Goal: Task Accomplishment & Management: Use online tool/utility

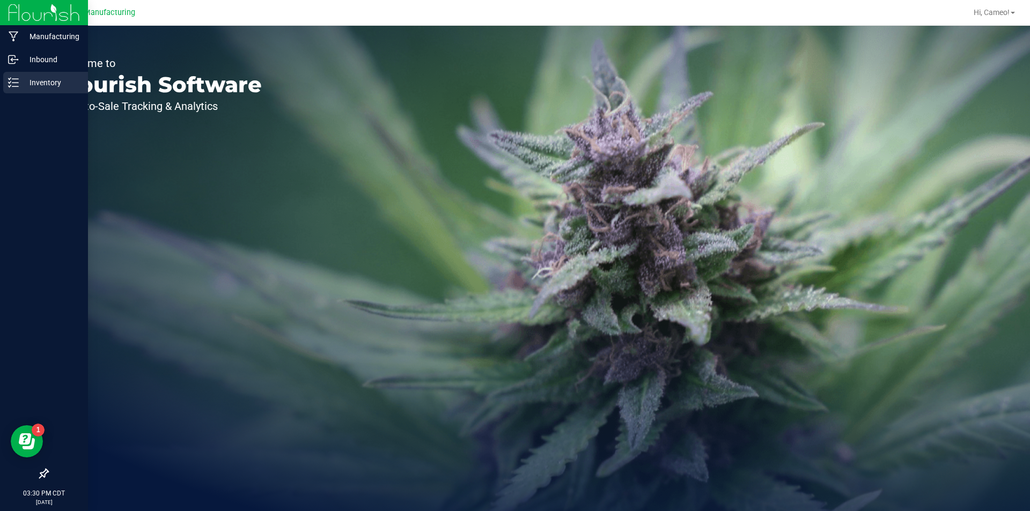
click at [14, 77] on div "Inventory" at bounding box center [45, 82] width 85 height 21
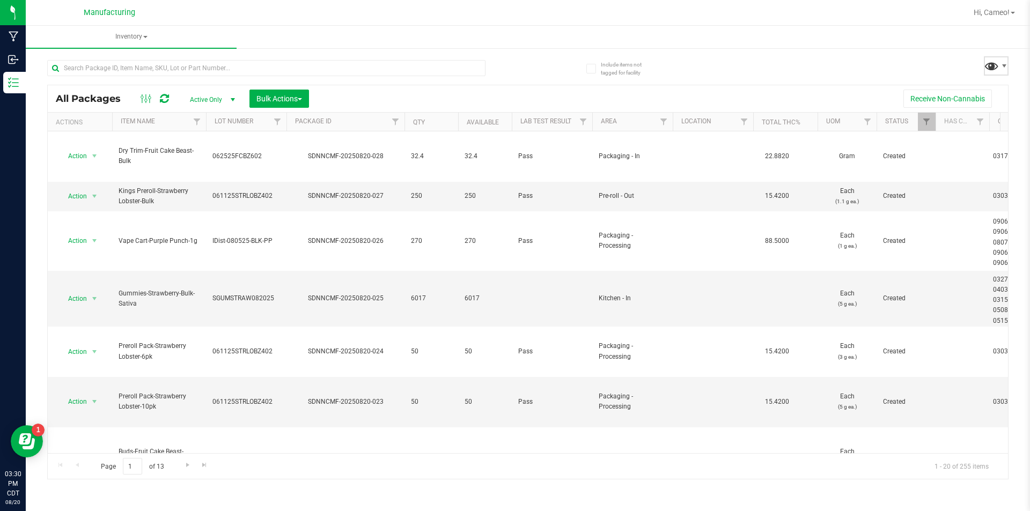
click at [995, 68] on span at bounding box center [992, 66] width 16 height 16
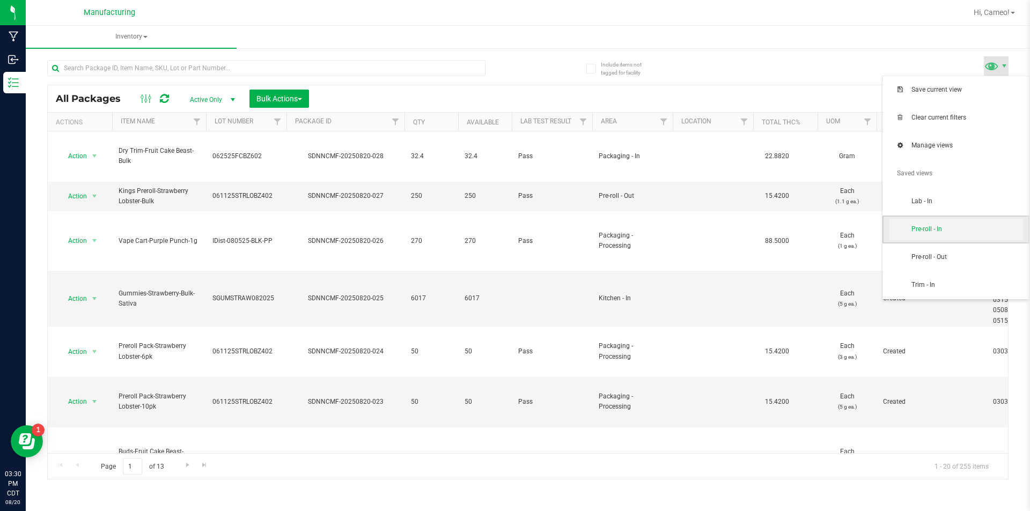
click at [923, 236] on span "Pre-roll - In" at bounding box center [956, 229] width 134 height 21
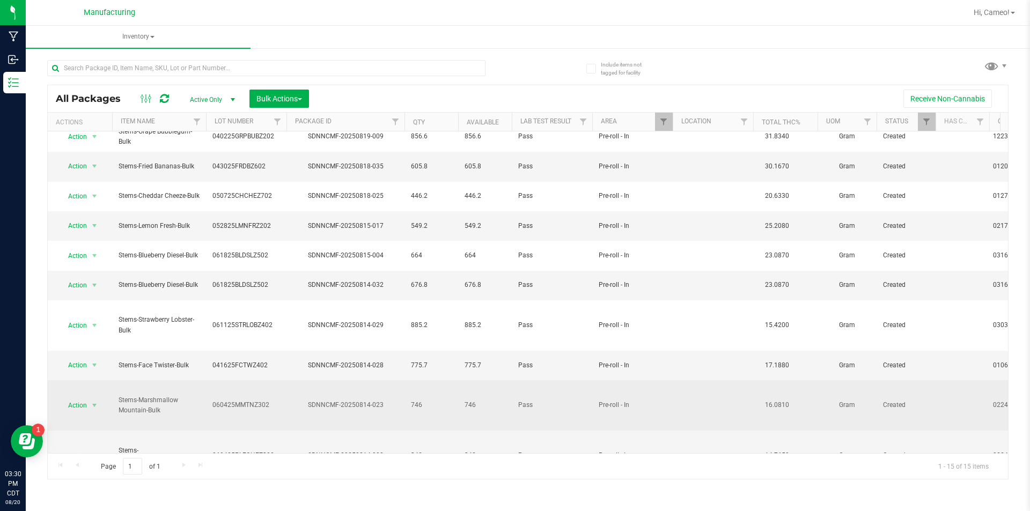
scroll to position [129, 0]
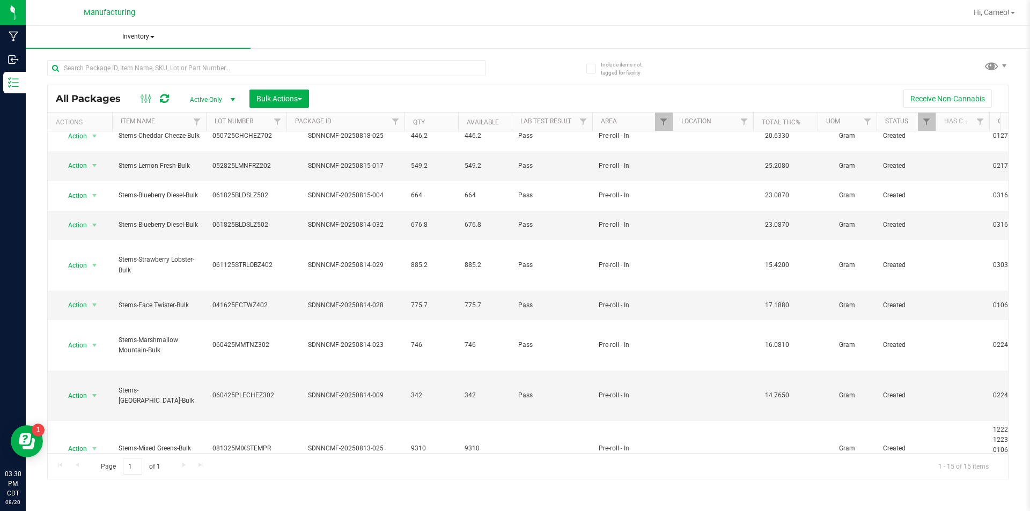
click at [148, 34] on span "Inventory" at bounding box center [138, 37] width 225 height 23
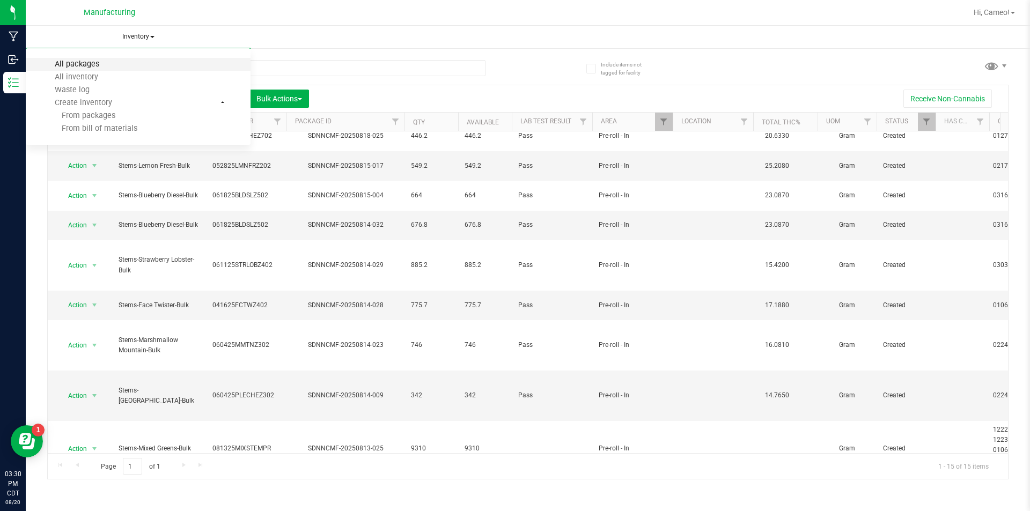
click at [104, 65] on span "All packages" at bounding box center [77, 64] width 74 height 9
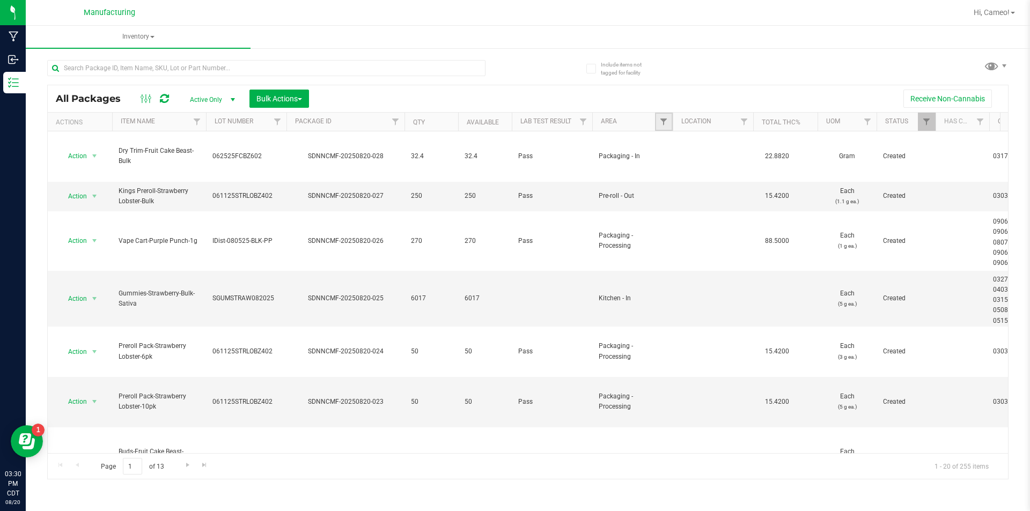
click at [657, 124] on link "Filter" at bounding box center [664, 122] width 18 height 18
click at [174, 67] on input "text" at bounding box center [266, 68] width 438 height 16
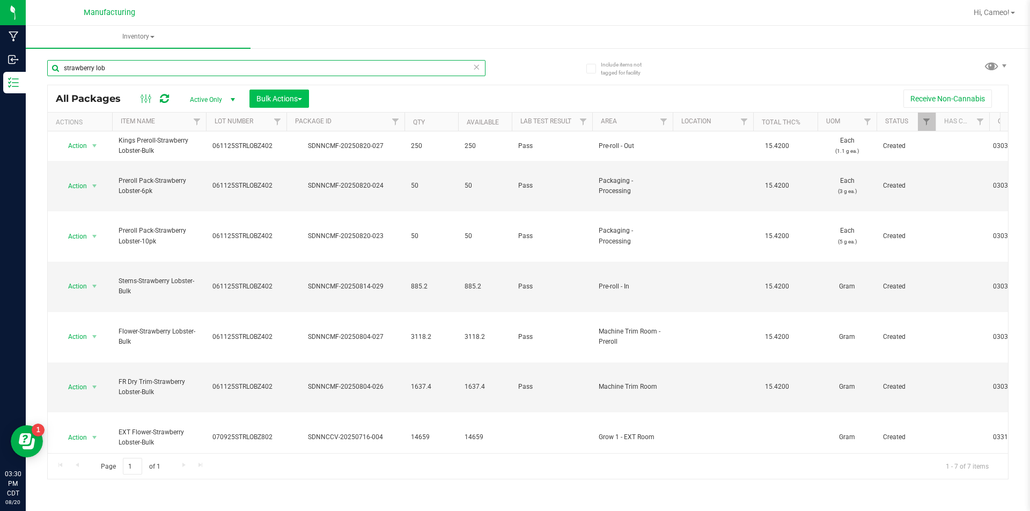
type input "strawberry lob"
click at [295, 102] on span "Bulk Actions" at bounding box center [280, 98] width 46 height 9
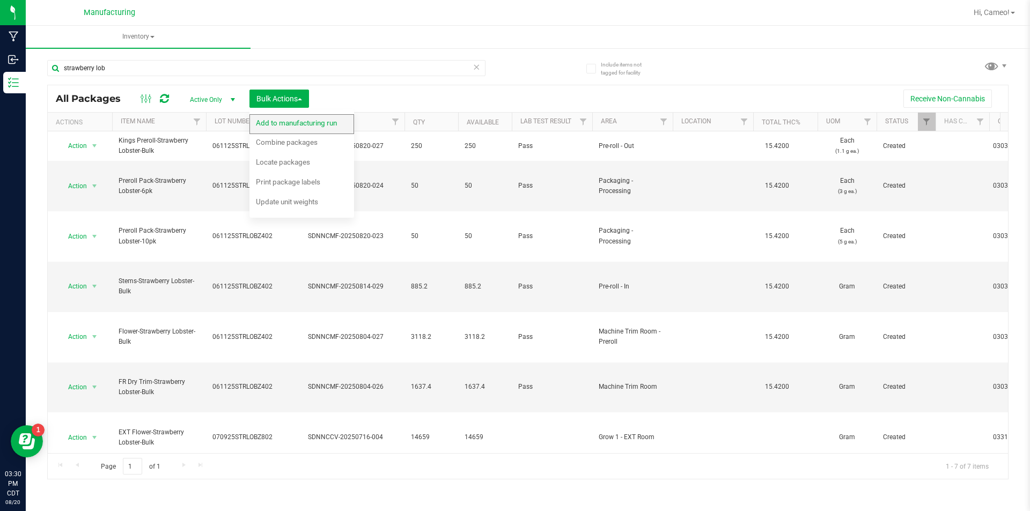
click at [296, 118] on div "Add to manufacturing run" at bounding box center [304, 124] width 96 height 17
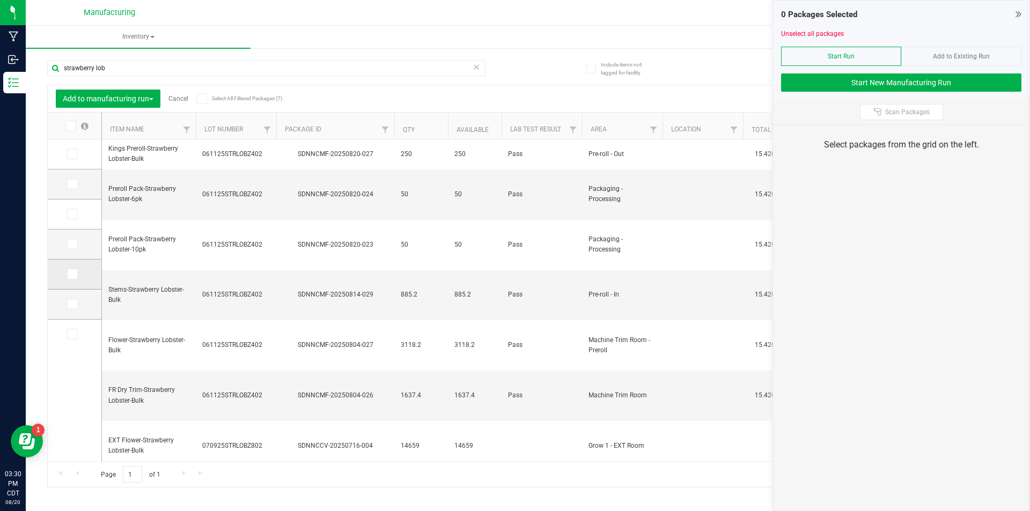
click at [73, 274] on icon at bounding box center [71, 274] width 7 height 0
click at [0, 0] on input "checkbox" at bounding box center [0, 0] width 0 height 0
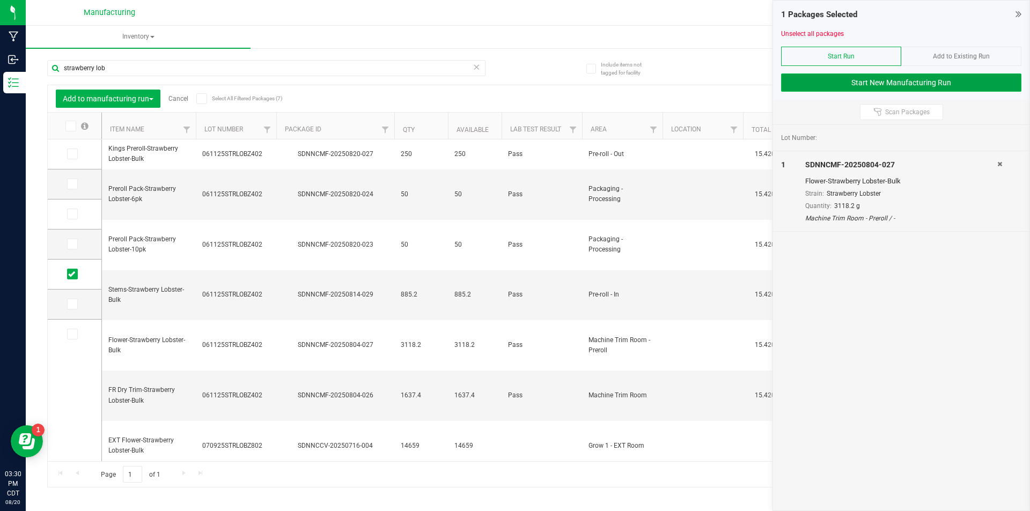
click at [866, 74] on button "Start New Manufacturing Run" at bounding box center [901, 83] width 240 height 18
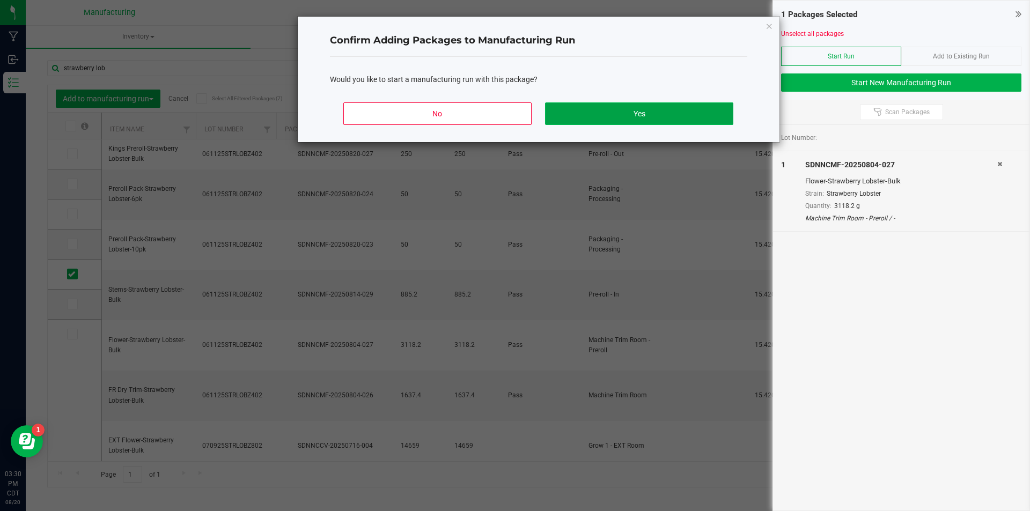
click at [651, 120] on button "Yes" at bounding box center [639, 113] width 188 height 23
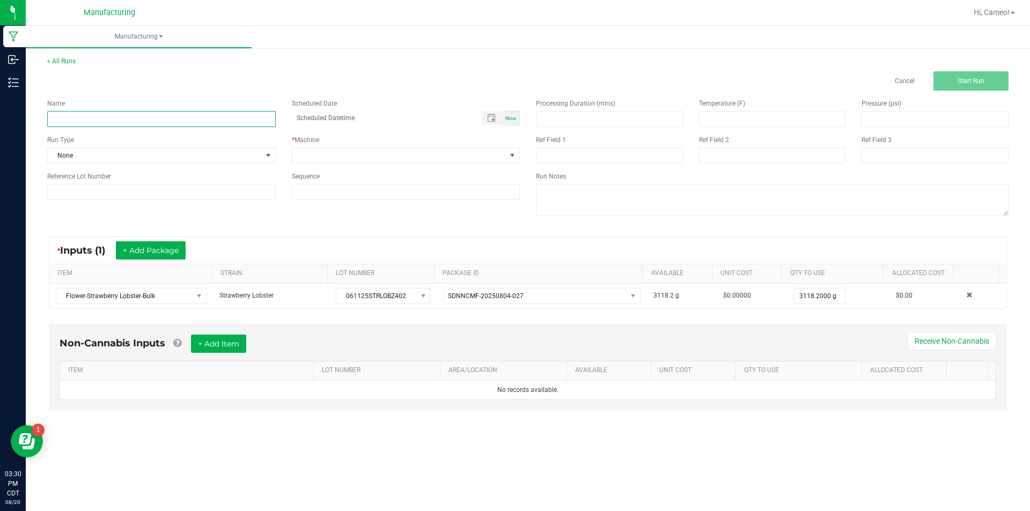
click at [176, 114] on input at bounding box center [161, 119] width 229 height 16
type input "082025 - Strawberry Lobster"
click at [516, 117] on span "Now" at bounding box center [510, 118] width 11 height 6
type input "[DATE] 3:30 PM"
drag, startPoint x: 501, startPoint y: 152, endPoint x: 492, endPoint y: 162, distance: 12.9
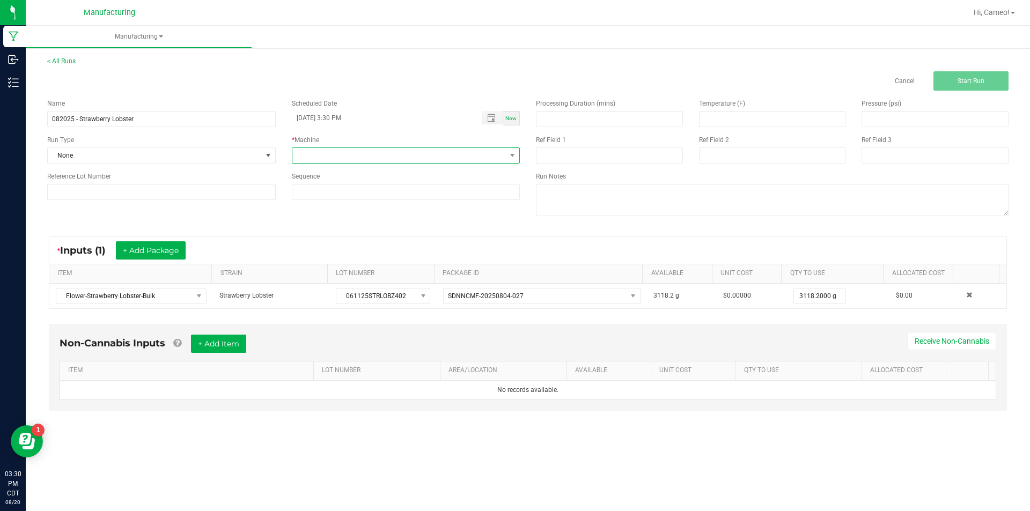
click at [501, 153] on span at bounding box center [399, 155] width 214 height 15
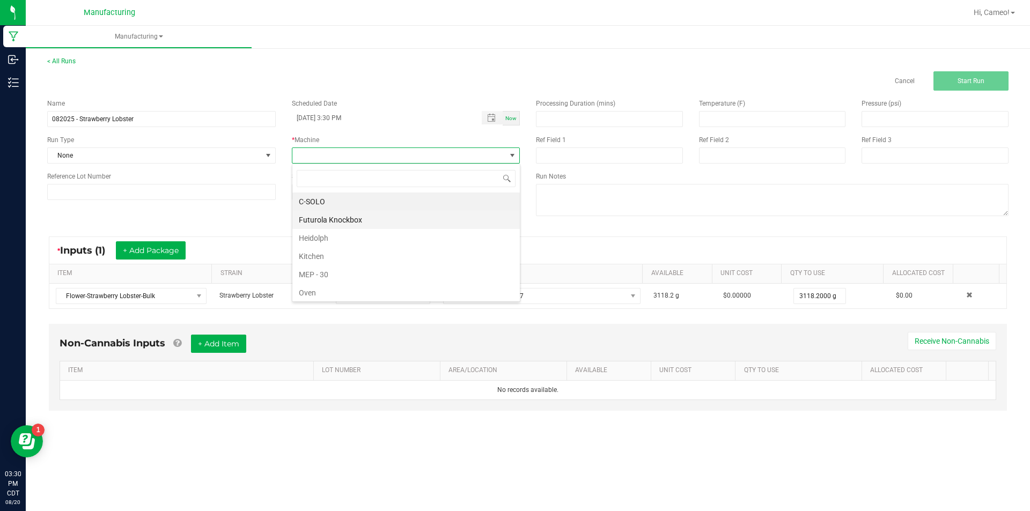
scroll to position [16, 228]
click at [365, 224] on li "Futurola Knockbox" at bounding box center [406, 220] width 228 height 18
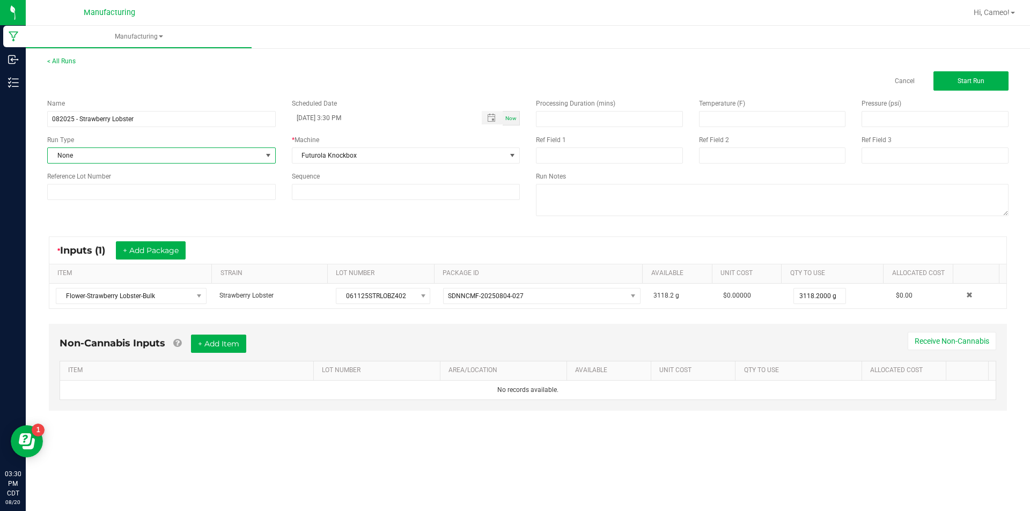
click at [216, 158] on span "None" at bounding box center [155, 155] width 214 height 15
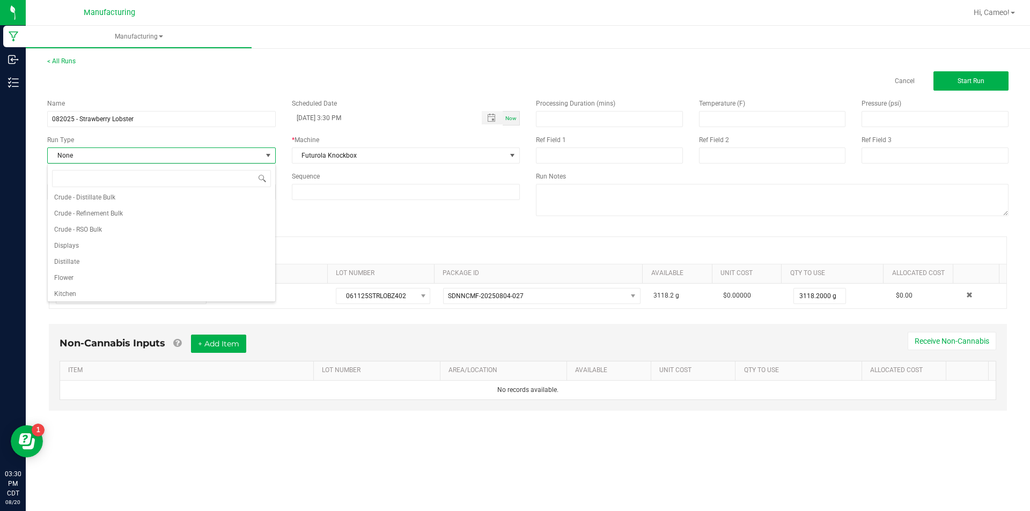
scroll to position [54, 0]
drag, startPoint x: 97, startPoint y: 290, endPoint x: 103, endPoint y: 282, distance: 10.3
click at [97, 290] on li "Pre-roll" at bounding box center [162, 292] width 228 height 16
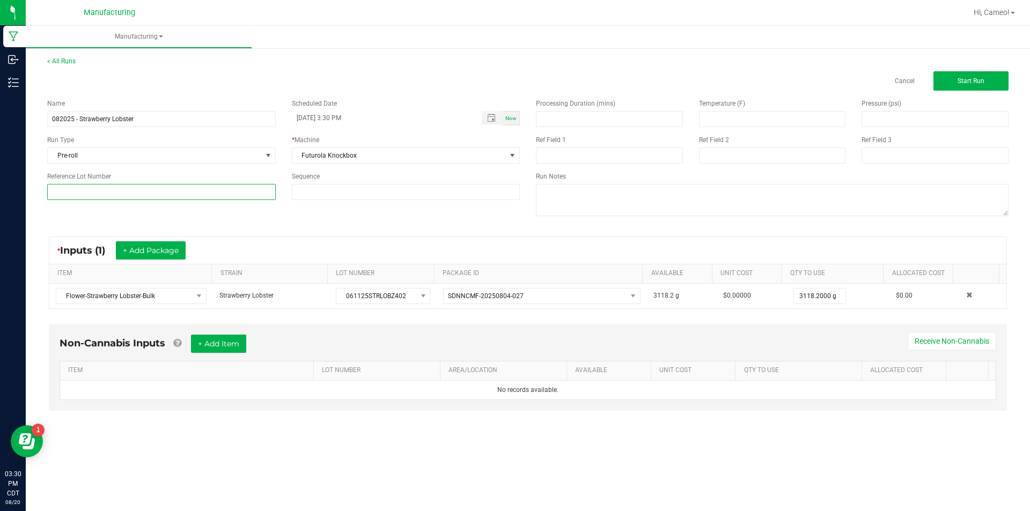
click at [129, 185] on input at bounding box center [161, 192] width 229 height 16
paste input "061125STRLOBZ402"
type input "061125STRLOBZ402"
click at [947, 84] on button "Start Run" at bounding box center [971, 80] width 75 height 19
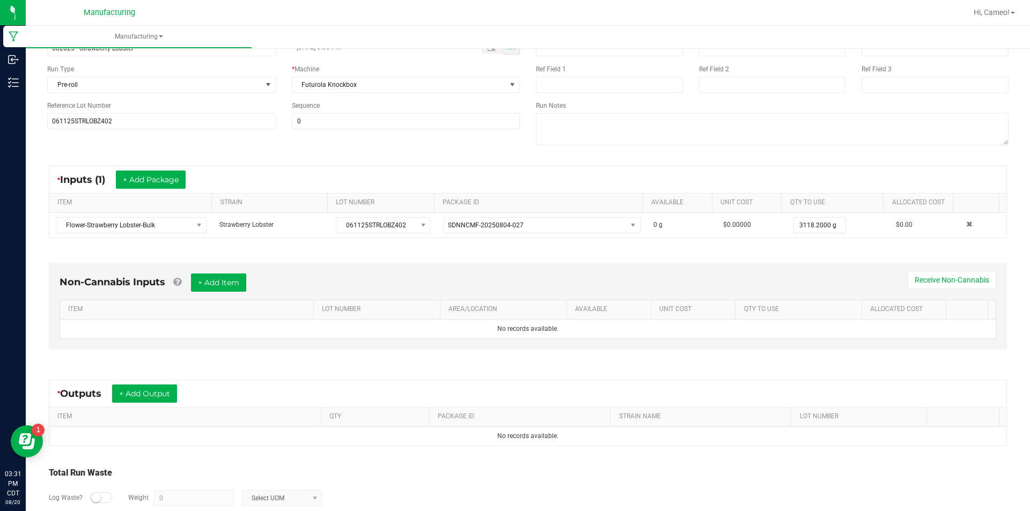
scroll to position [142, 0]
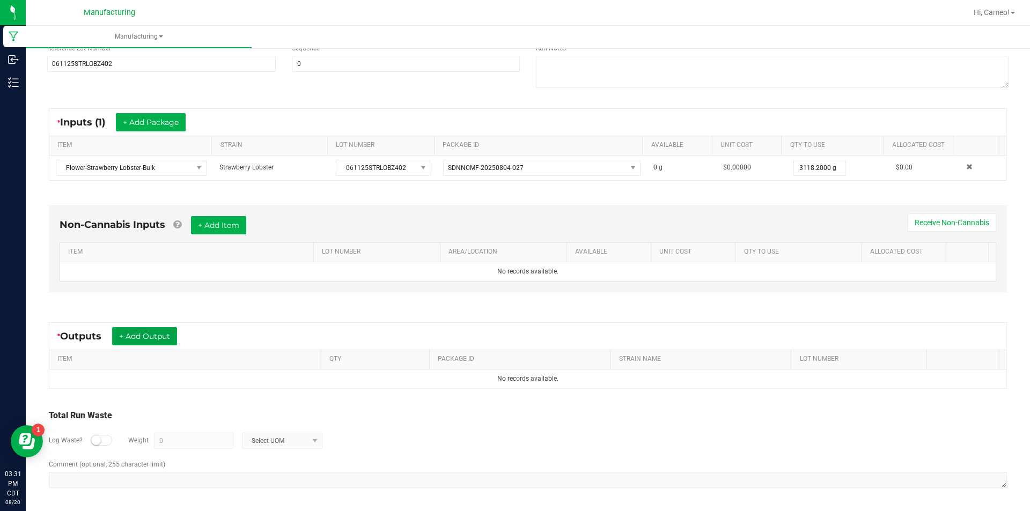
click at [162, 336] on button "+ Add Output" at bounding box center [144, 336] width 65 height 18
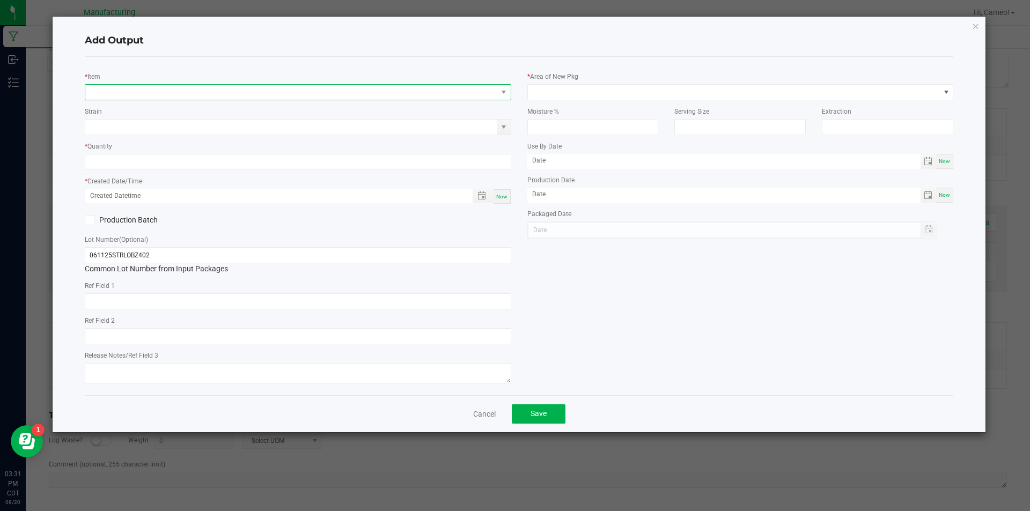
click at [298, 93] on span "NO DATA FOUND" at bounding box center [291, 92] width 412 height 15
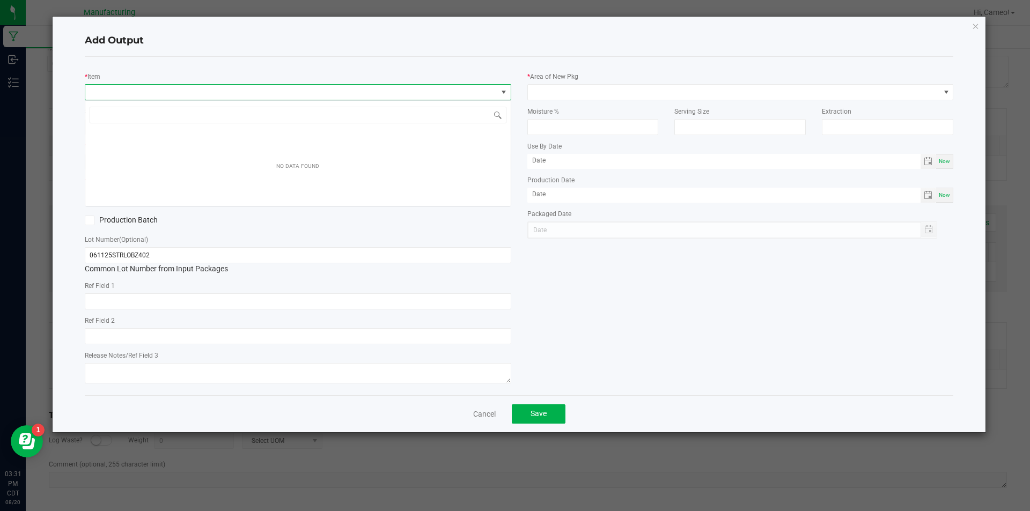
scroll to position [16, 427]
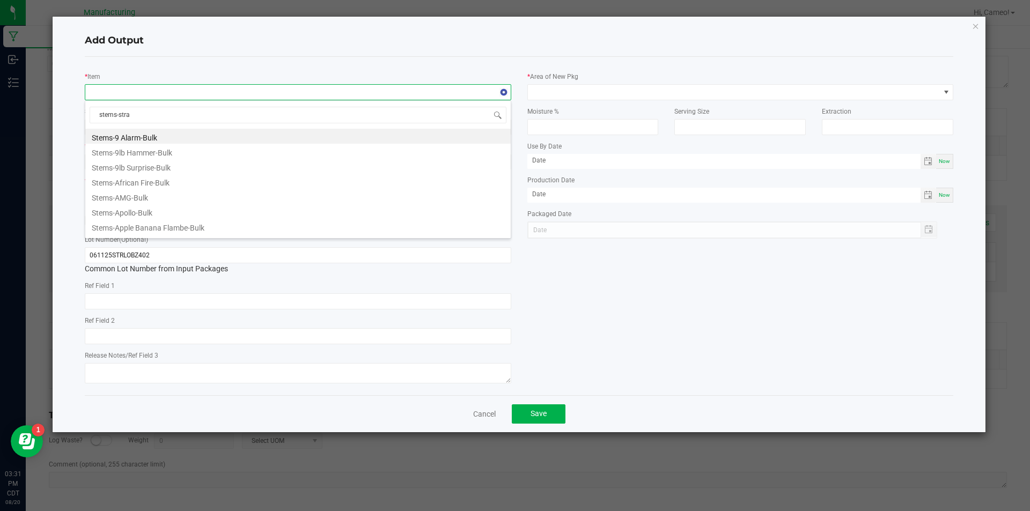
type input "stems-straw"
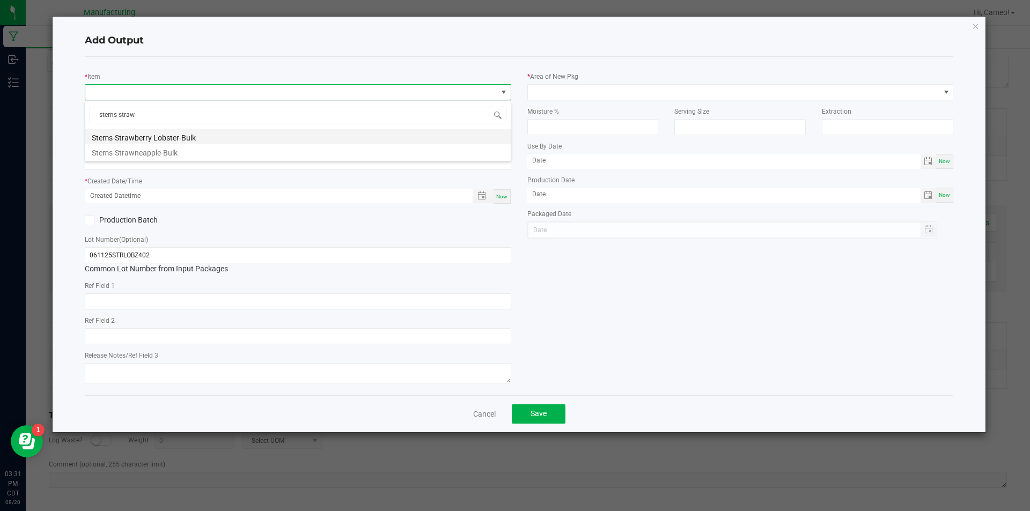
click at [178, 138] on li "Stems-Strawberry Lobster-Bulk" at bounding box center [298, 136] width 426 height 15
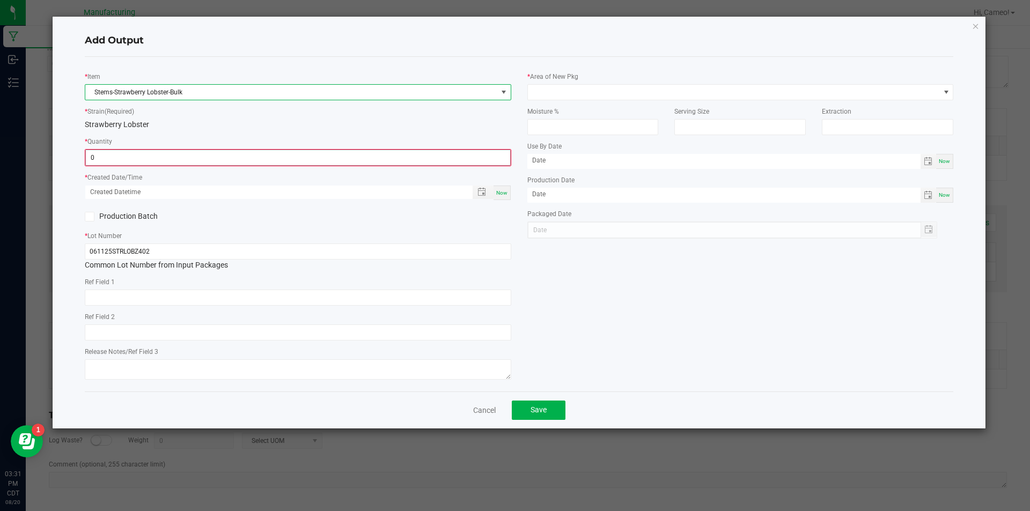
click at [190, 156] on input "0" at bounding box center [298, 157] width 424 height 15
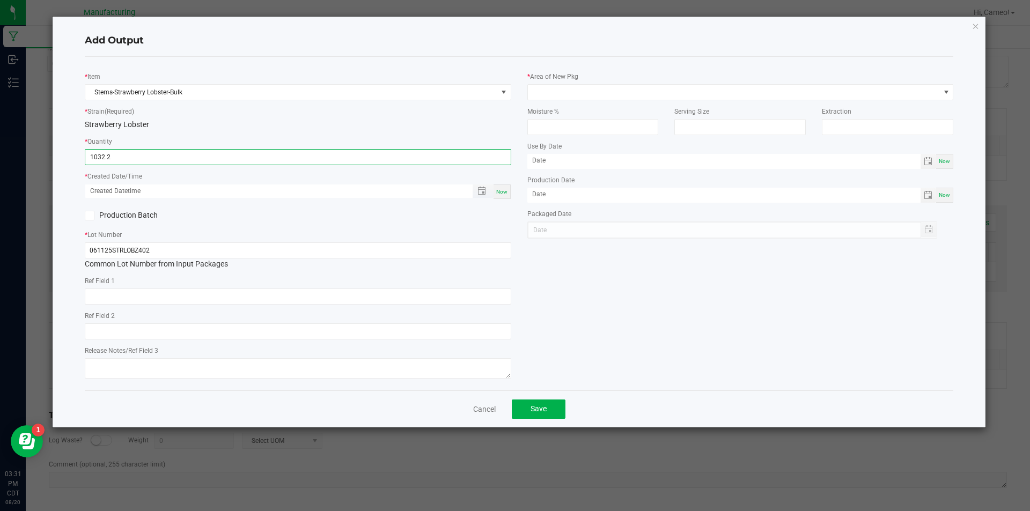
click at [492, 190] on span "Toggle popup" at bounding box center [483, 191] width 21 height 13
type input "1032.2000 g"
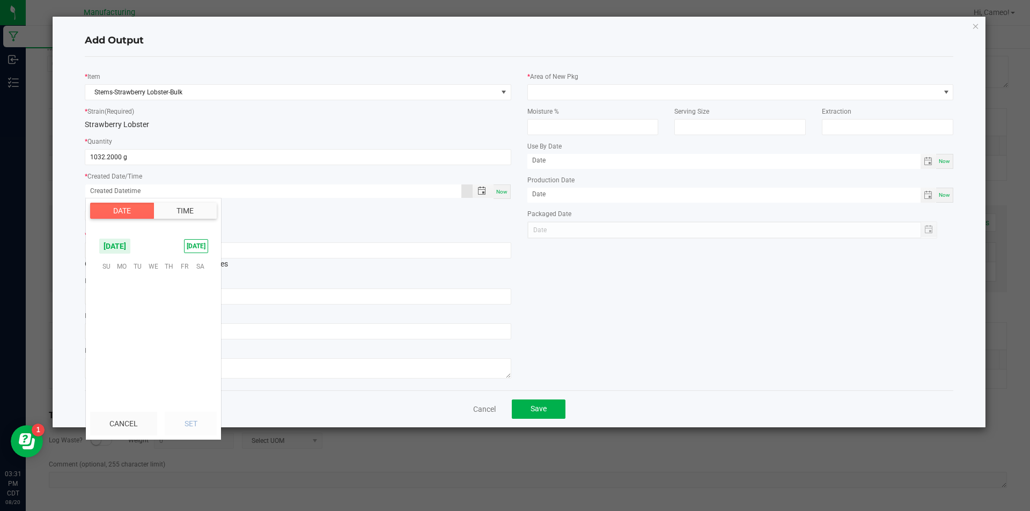
scroll to position [173915, 0]
click at [504, 190] on span "Now" at bounding box center [501, 192] width 11 height 6
type input "[DATE] 3:31 PM"
type input "[DATE]"
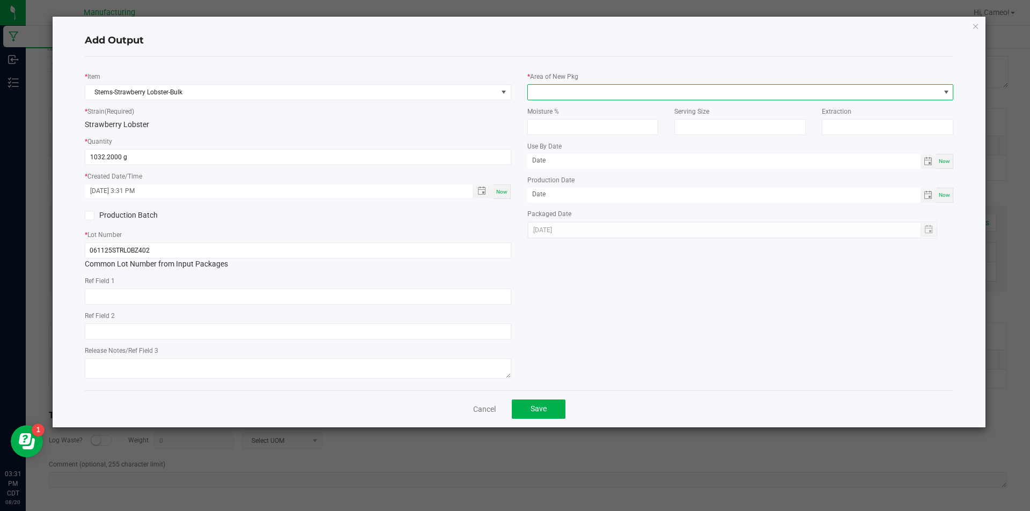
click at [679, 92] on span at bounding box center [734, 92] width 412 height 15
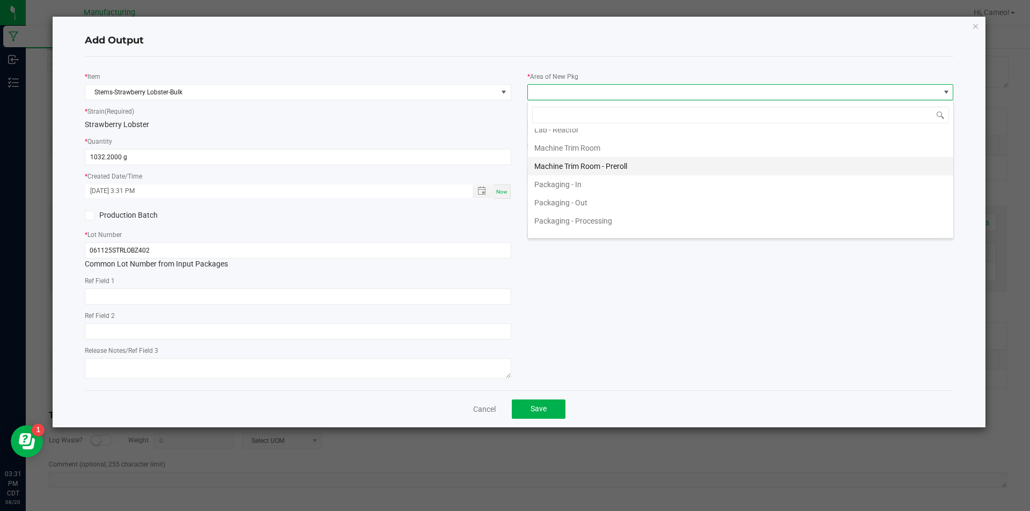
scroll to position [322, 0]
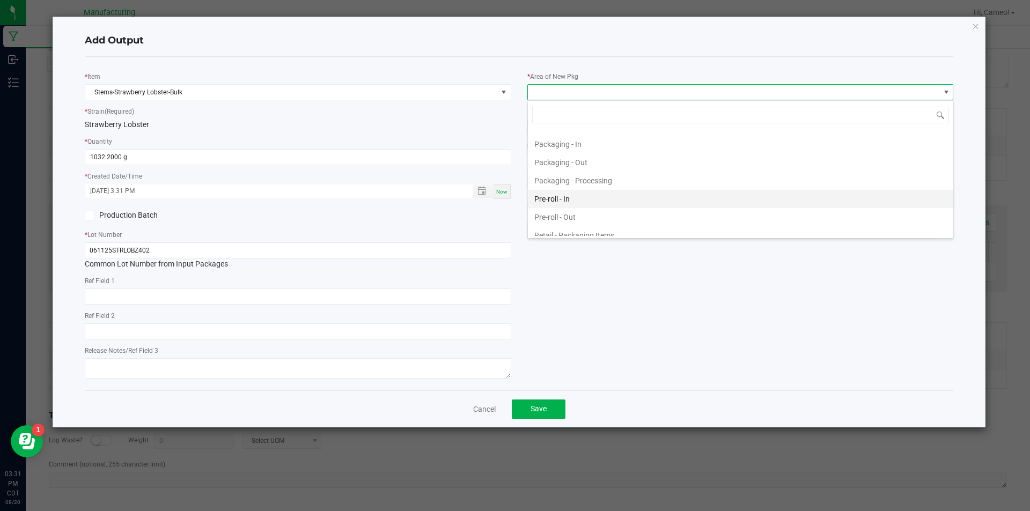
click at [569, 196] on li "Pre-roll - In" at bounding box center [741, 199] width 426 height 18
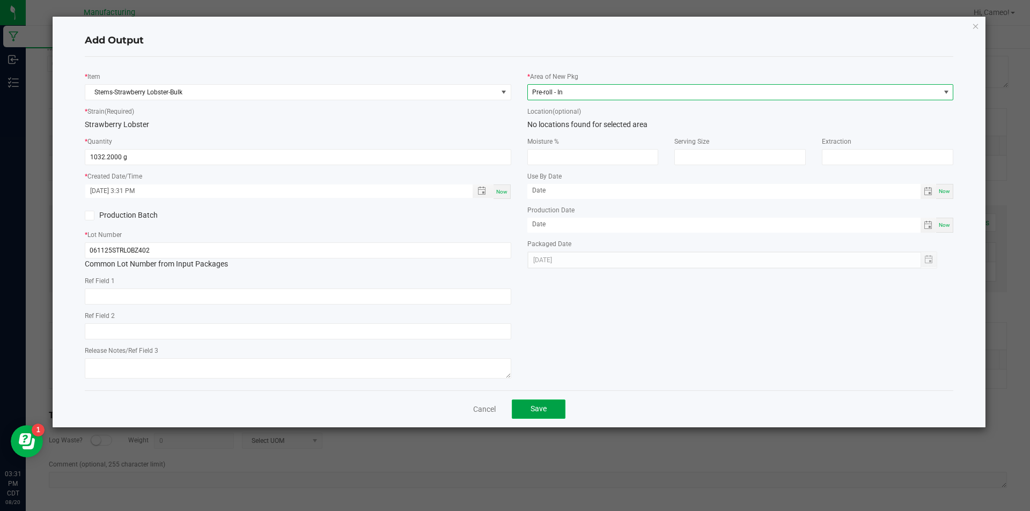
click at [548, 409] on button "Save" at bounding box center [539, 409] width 54 height 19
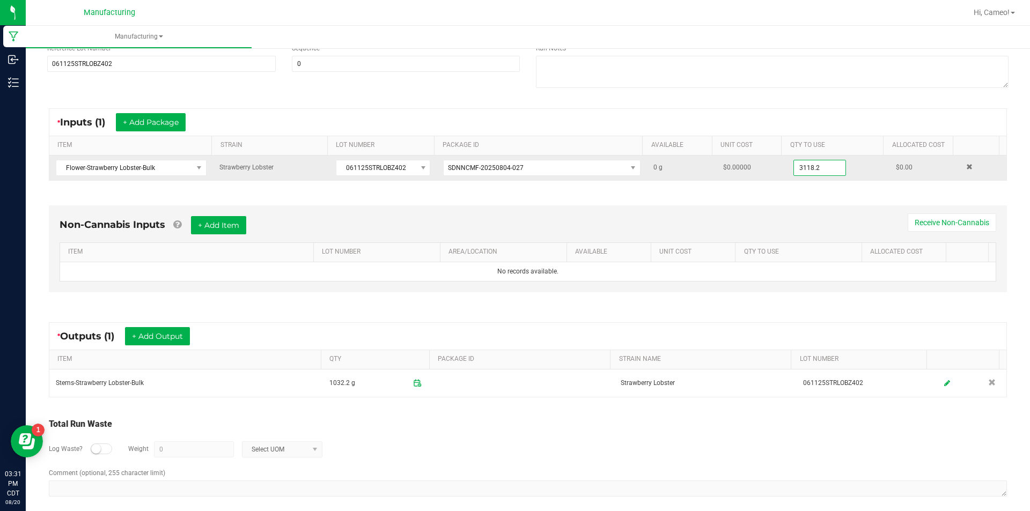
click at [795, 169] on input "3118.2" at bounding box center [820, 167] width 52 height 15
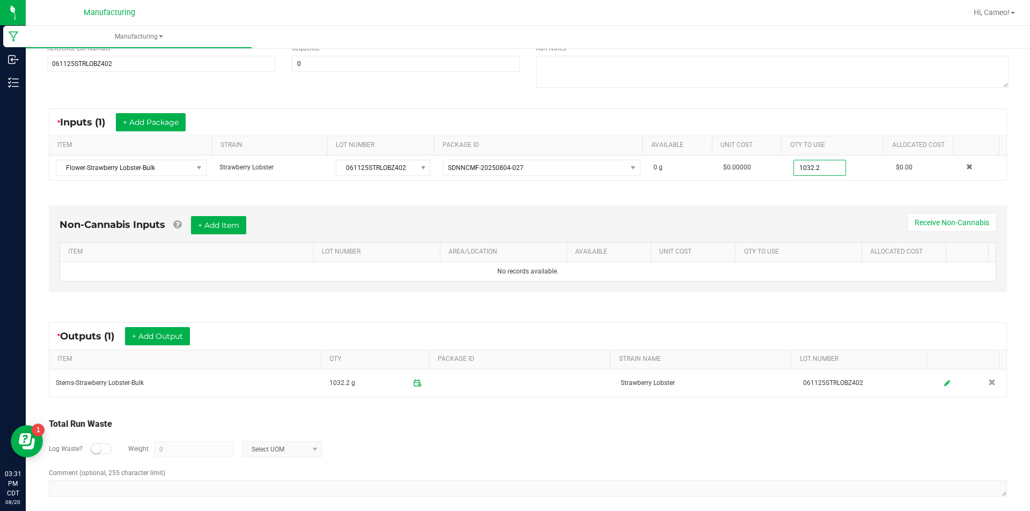
type input "1032.2000 g"
click at [846, 204] on div "Non-Cannabis Inputs + Add Item Receive Non-Cannabis ITEM LOT NUMBER AREA/LOCATI…" at bounding box center [528, 251] width 978 height 122
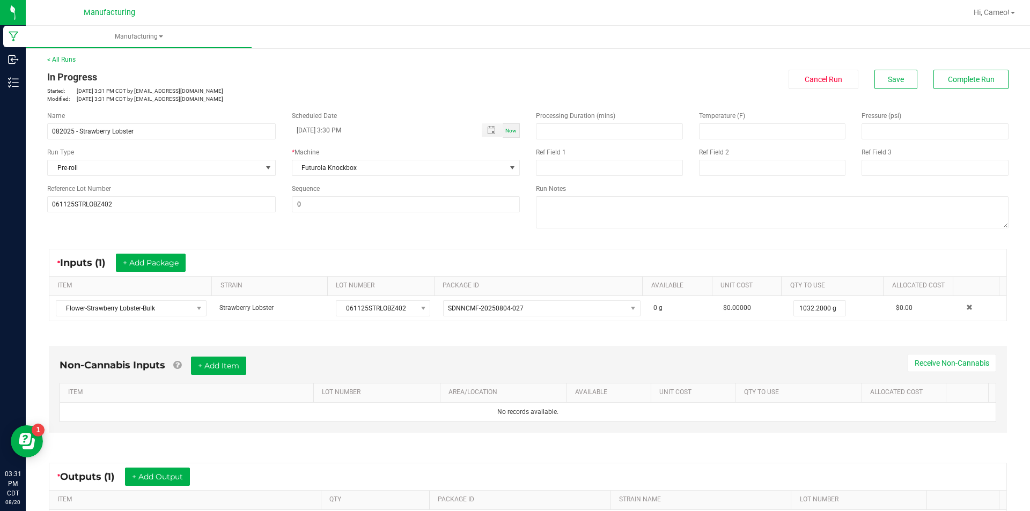
scroll to position [0, 0]
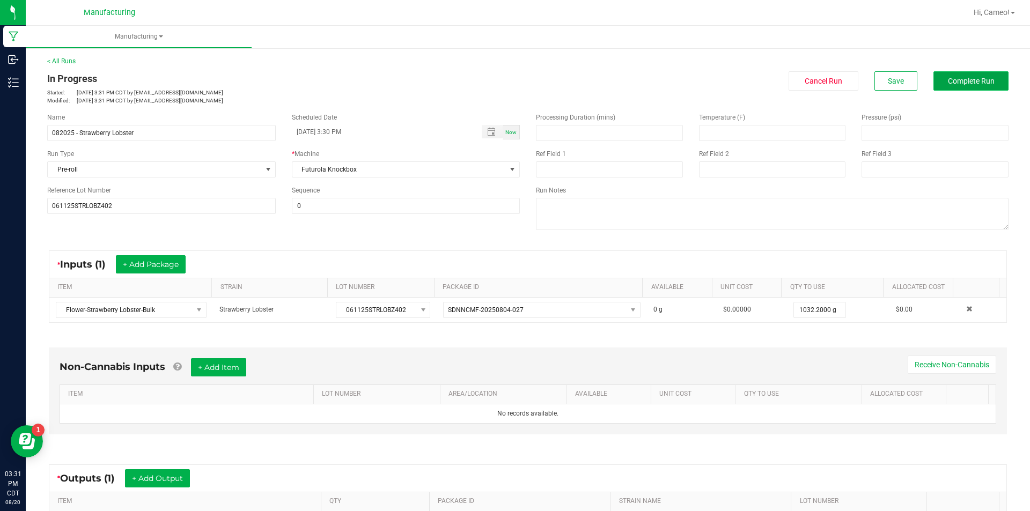
click at [976, 80] on span "Complete Run" at bounding box center [971, 81] width 47 height 9
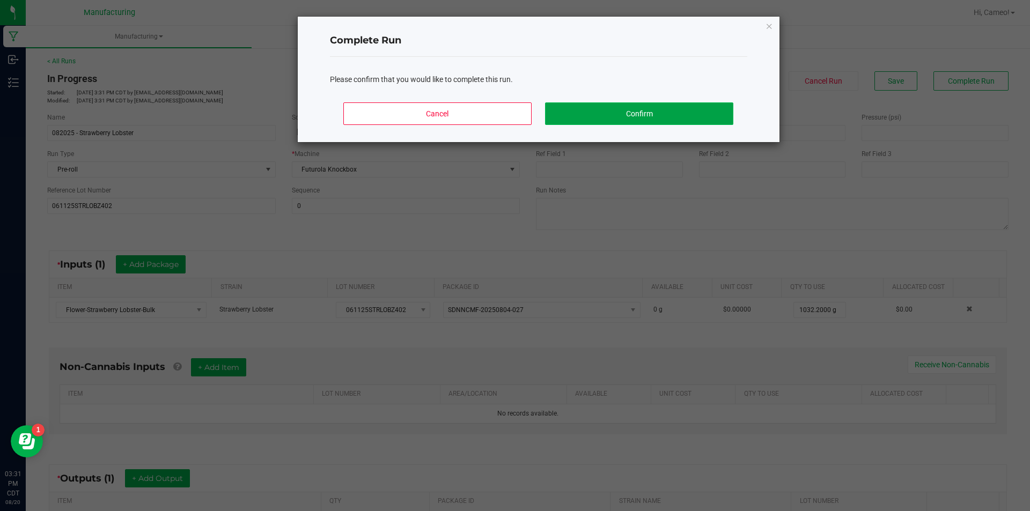
click at [589, 118] on button "Confirm" at bounding box center [639, 113] width 188 height 23
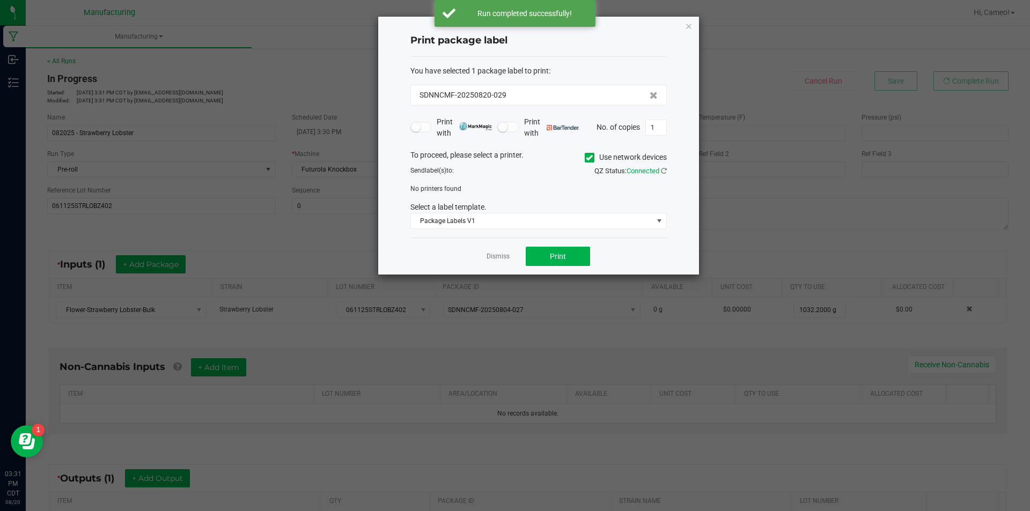
click at [585, 157] on span at bounding box center [590, 158] width 10 height 10
click at [0, 0] on input "Use network devices" at bounding box center [0, 0] width 0 height 0
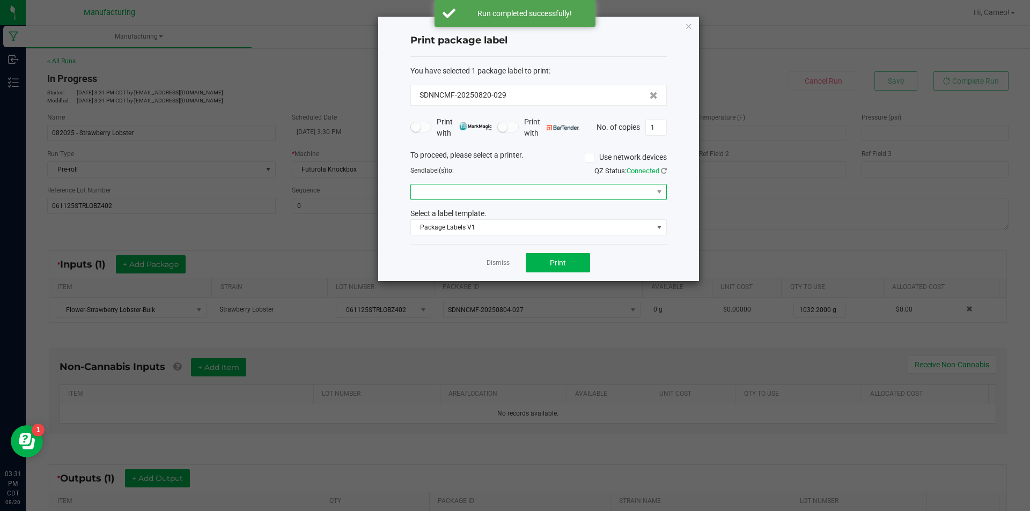
click at [563, 191] on span at bounding box center [532, 192] width 242 height 15
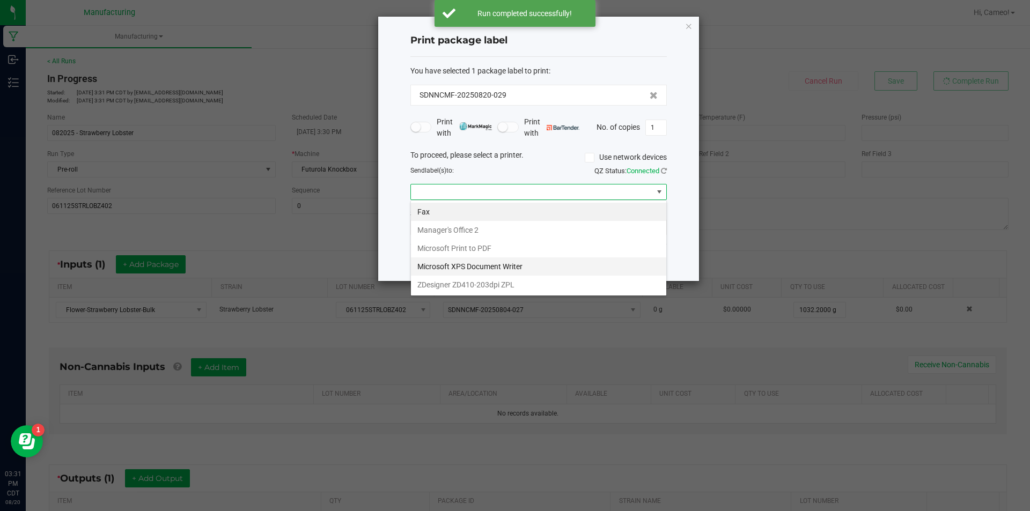
scroll to position [16, 257]
click at [499, 281] on ZPL "ZDesigner ZD410-203dpi ZPL" at bounding box center [538, 285] width 255 height 18
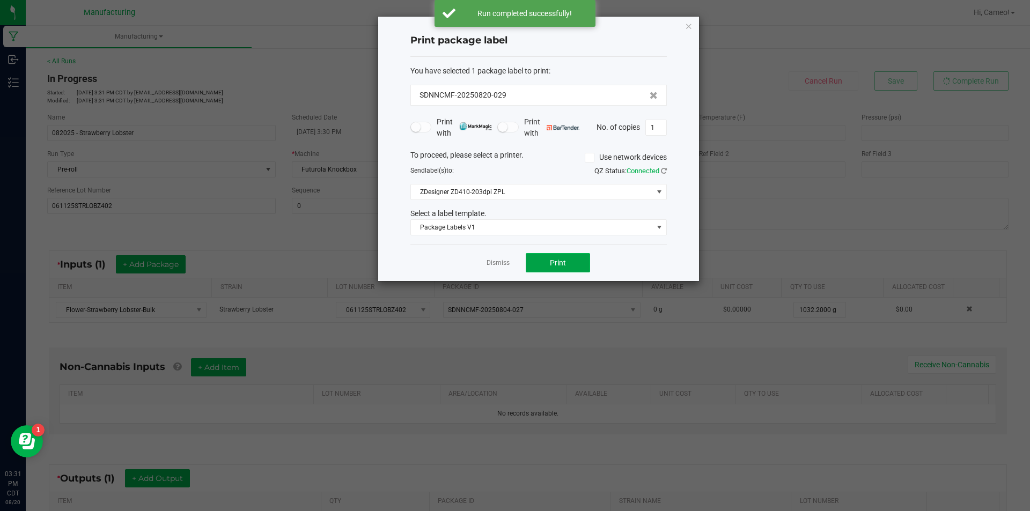
click at [534, 263] on button "Print" at bounding box center [558, 262] width 64 height 19
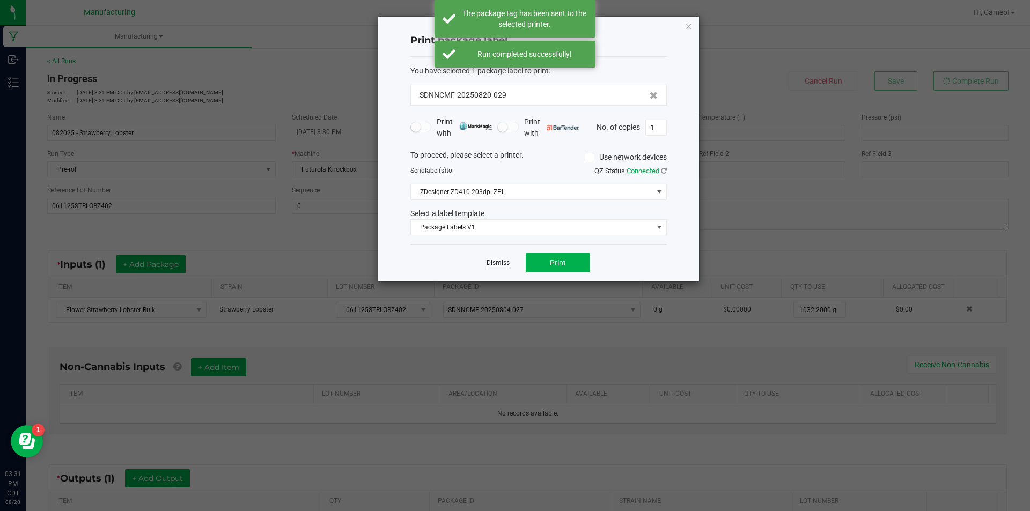
click at [497, 261] on link "Dismiss" at bounding box center [498, 263] width 23 height 9
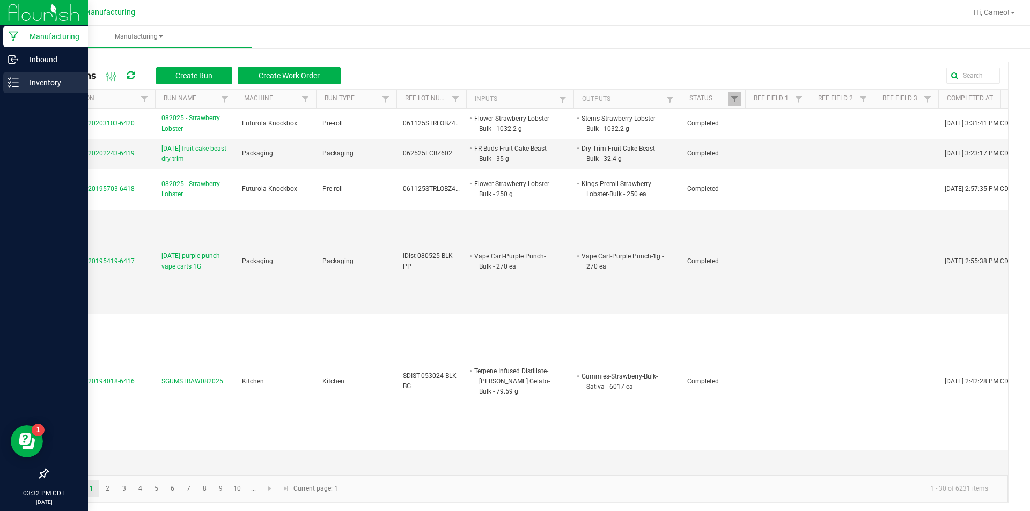
click at [13, 77] on div "Inventory" at bounding box center [45, 82] width 85 height 21
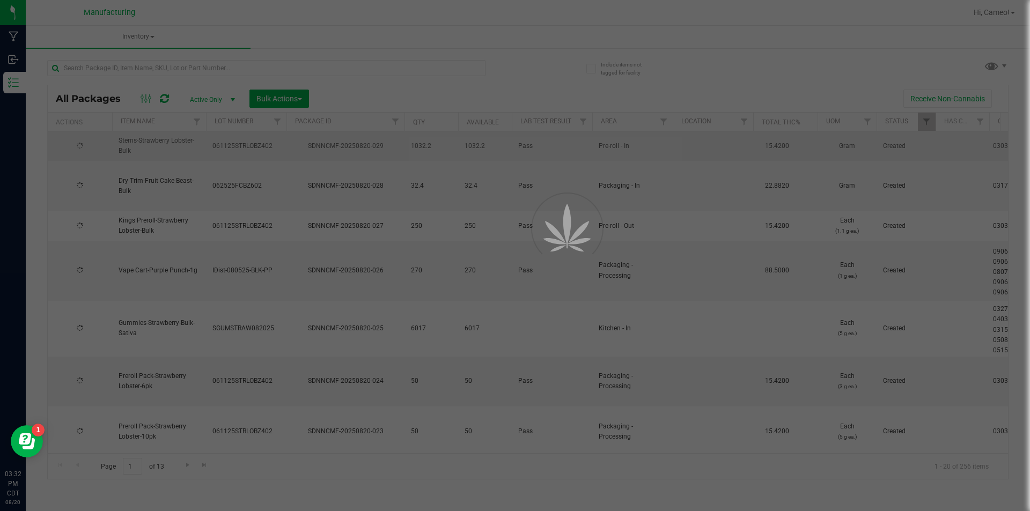
type input "[DATE]"
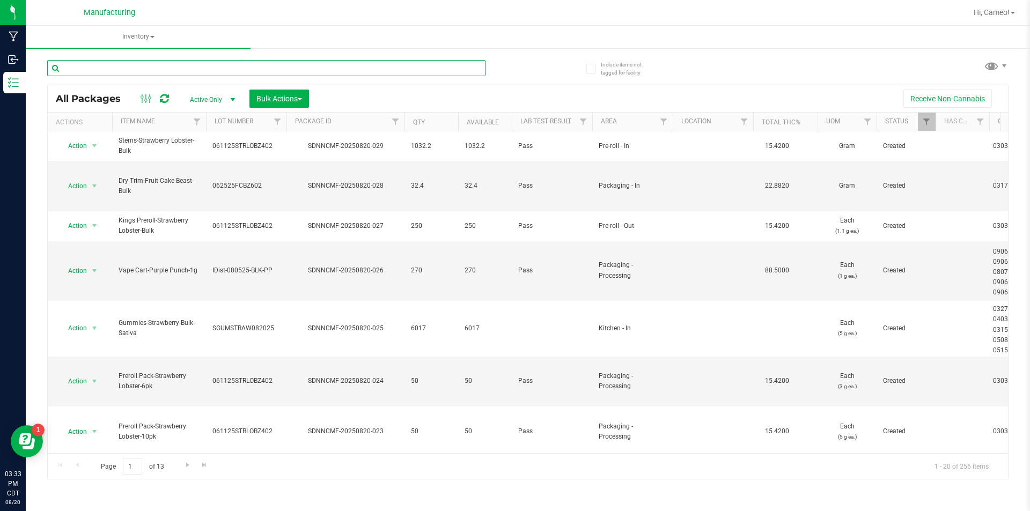
click at [172, 65] on input "text" at bounding box center [266, 68] width 438 height 16
type input "t"
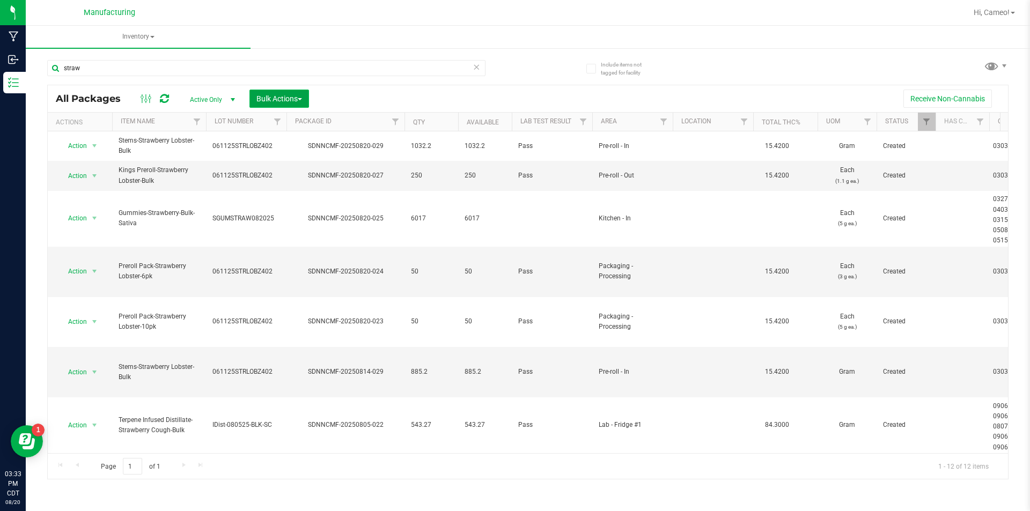
click at [291, 101] on span "Bulk Actions" at bounding box center [280, 98] width 46 height 9
click at [289, 100] on span "Bulk Actions" at bounding box center [280, 98] width 46 height 9
click at [226, 67] on input "straw" at bounding box center [266, 68] width 438 height 16
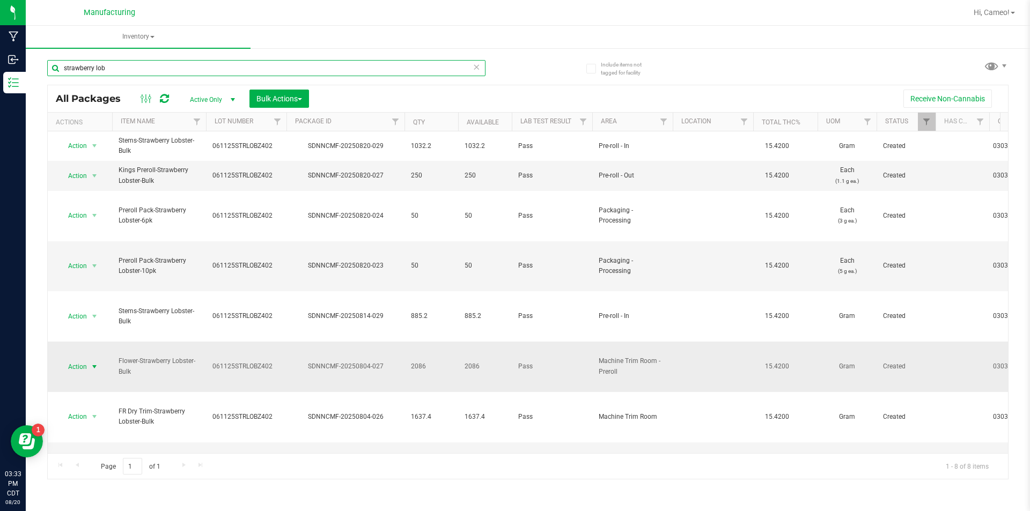
type input "strawberry lob"
click at [88, 360] on span "select" at bounding box center [94, 367] width 13 height 15
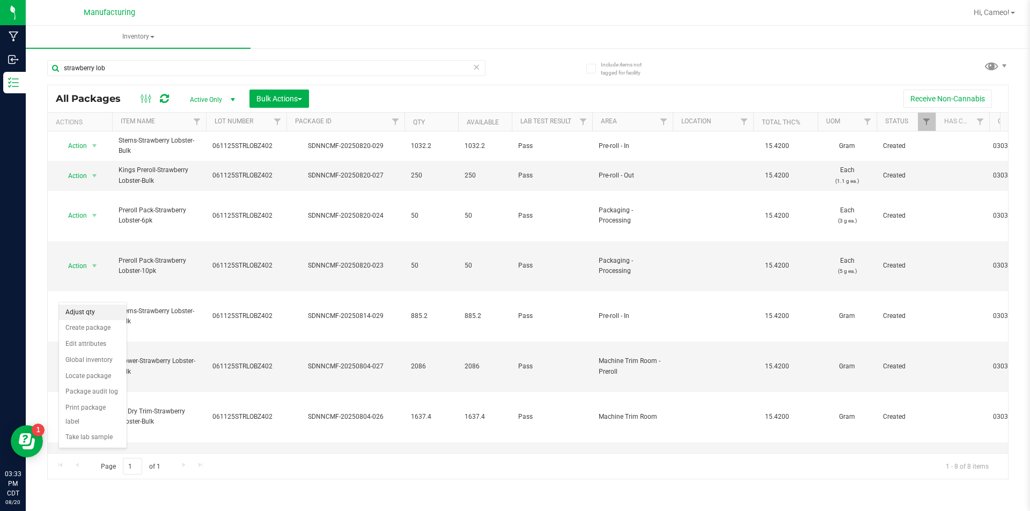
click at [90, 312] on li "Adjust qty" at bounding box center [93, 313] width 68 height 16
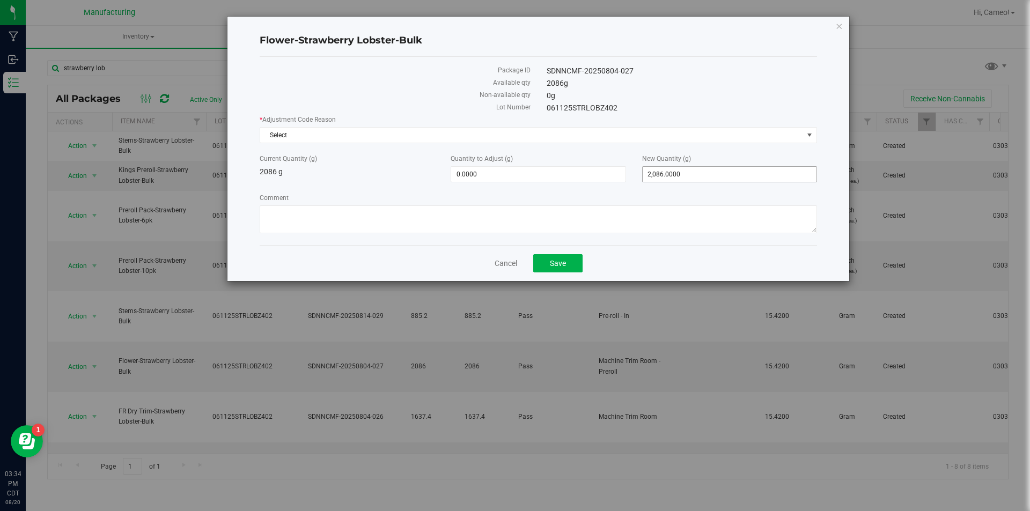
click at [672, 174] on span "2,086.0000 2086" at bounding box center [729, 174] width 175 height 16
type input "2075.2"
type input "-10.8000"
type input "2,075.2000"
click at [673, 138] on span "Select" at bounding box center [531, 135] width 543 height 15
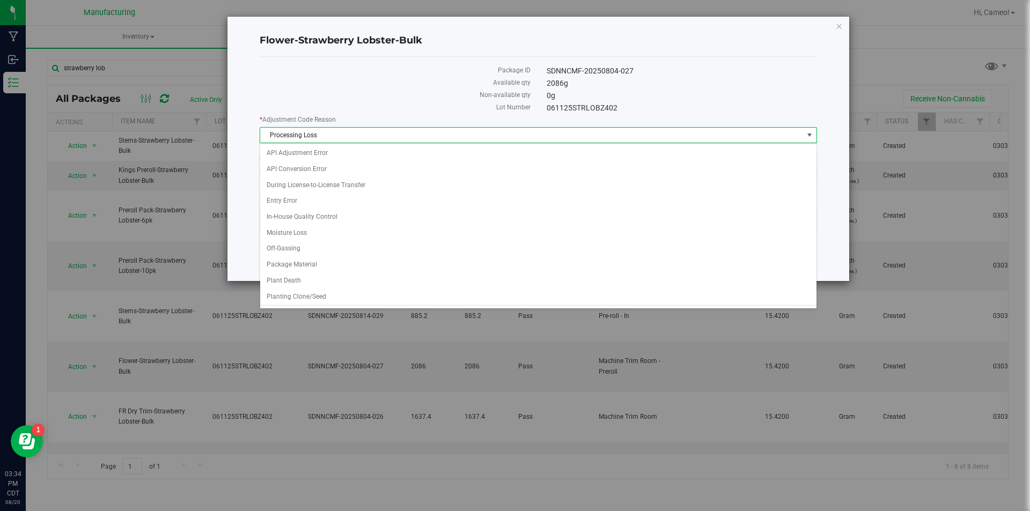
scroll to position [14, 0]
click at [673, 138] on span "Processing Loss" at bounding box center [531, 135] width 543 height 15
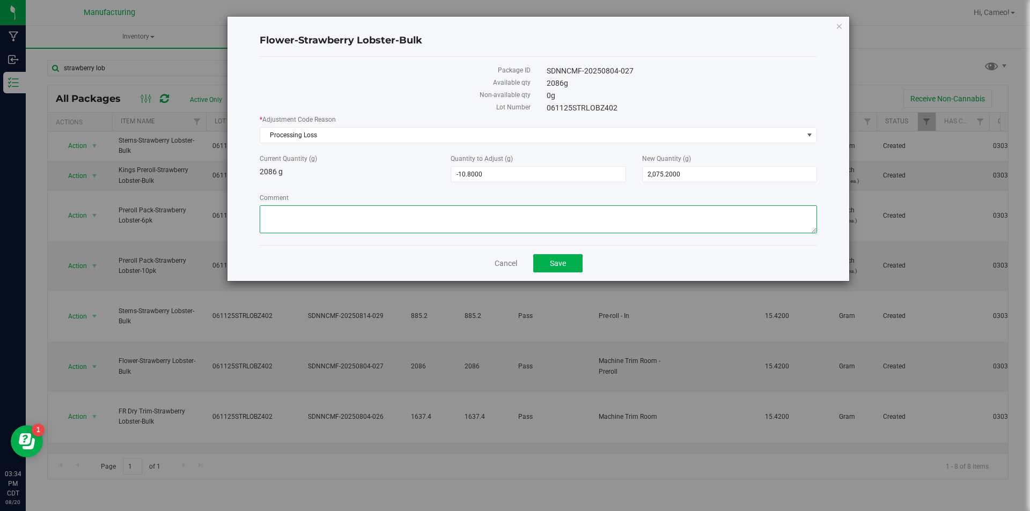
click at [585, 219] on textarea "Comment" at bounding box center [539, 220] width 558 height 28
type textarea "Preroll processing loss"
click at [555, 263] on span "Save" at bounding box center [558, 263] width 16 height 9
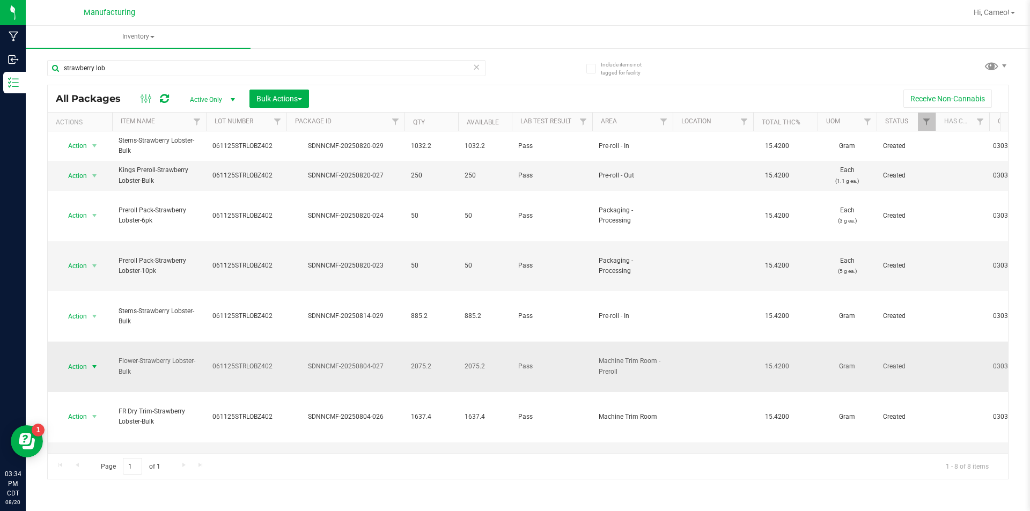
click at [79, 360] on span "Action" at bounding box center [72, 367] width 29 height 15
click at [93, 407] on li "Print package label" at bounding box center [93, 415] width 68 height 30
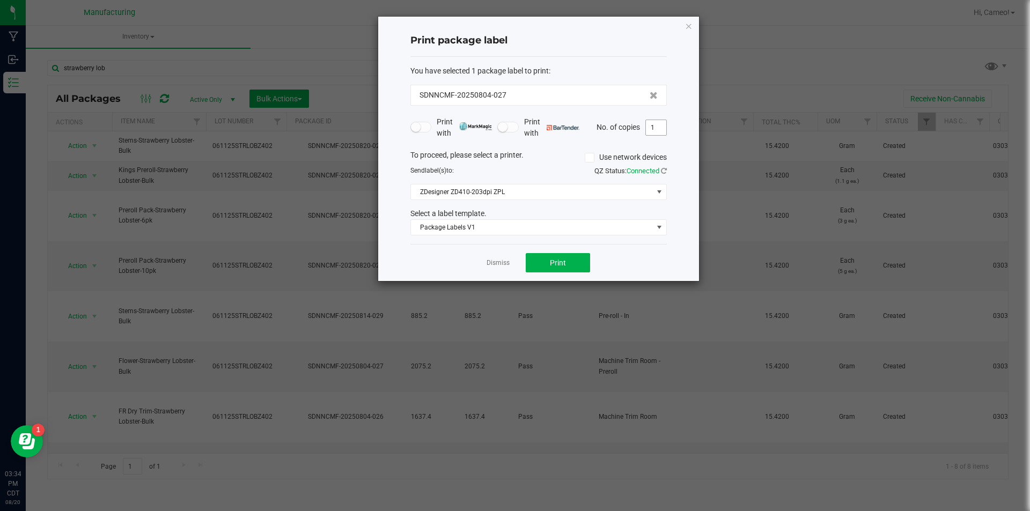
click at [651, 131] on input "1" at bounding box center [656, 127] width 20 height 15
type input "2"
click at [570, 263] on button "Print" at bounding box center [558, 262] width 64 height 19
click at [507, 264] on link "Dismiss" at bounding box center [498, 263] width 23 height 9
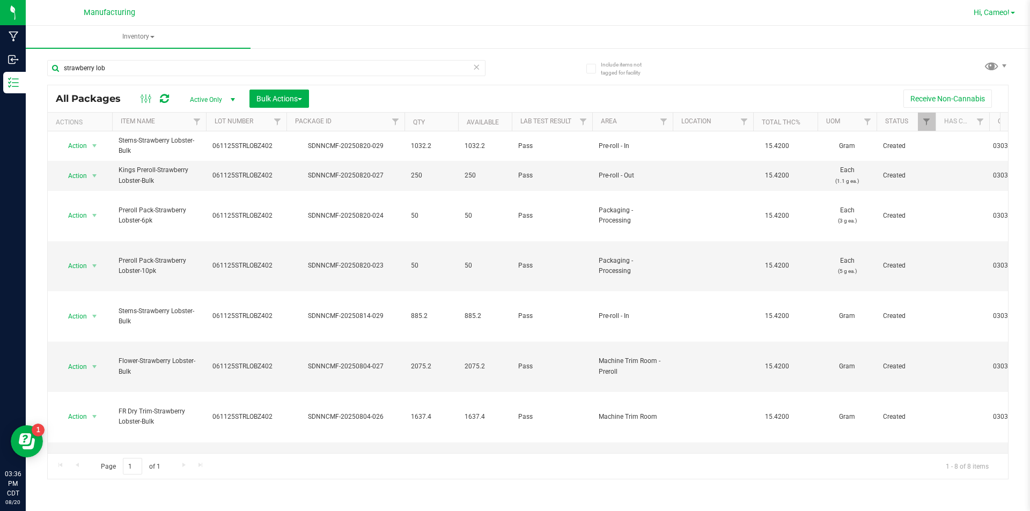
click at [983, 9] on span "Hi, Cameo!" at bounding box center [992, 12] width 36 height 9
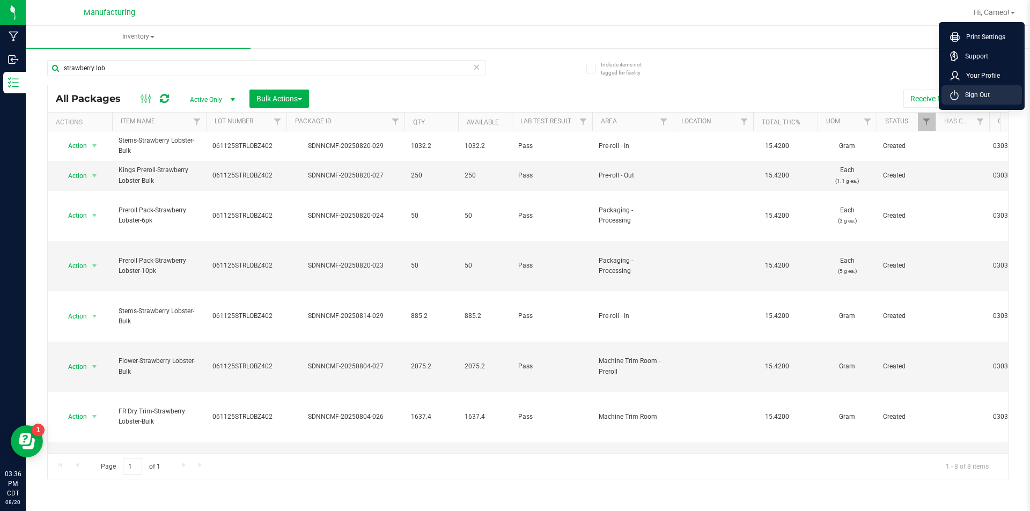
click at [966, 98] on span "Sign Out" at bounding box center [974, 95] width 31 height 11
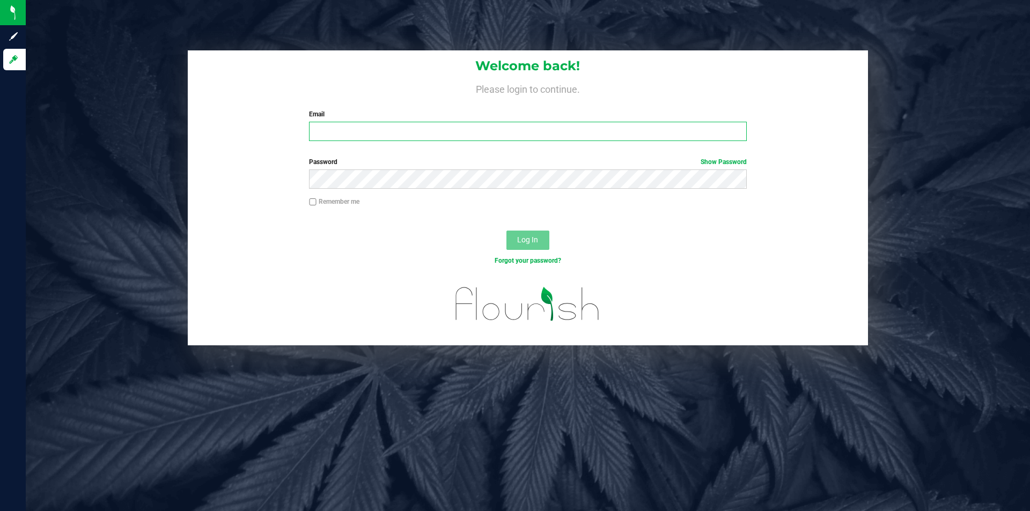
click at [450, 135] on input "Email" at bounding box center [527, 131] width 437 height 19
type input "[EMAIL_ADDRESS][DOMAIN_NAME]"
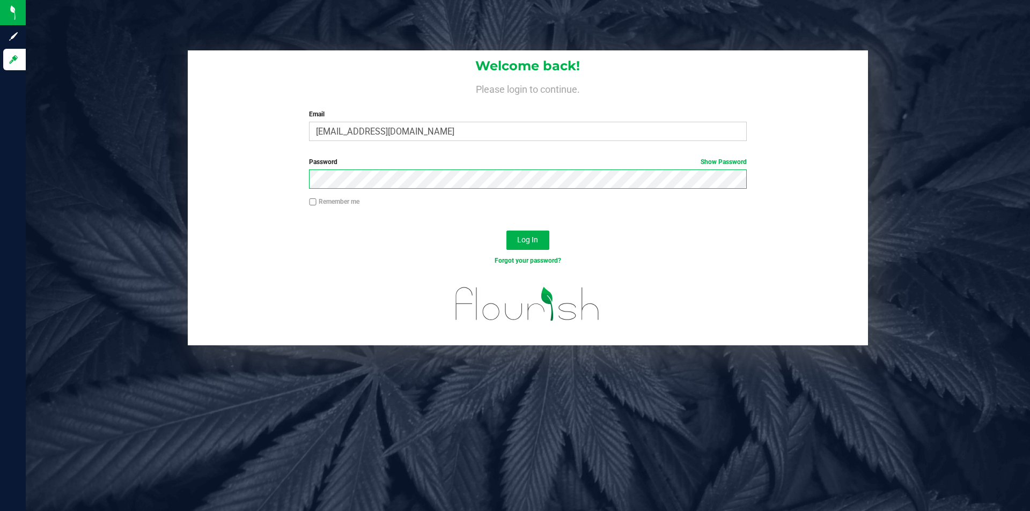
click at [507, 231] on button "Log In" at bounding box center [528, 240] width 43 height 19
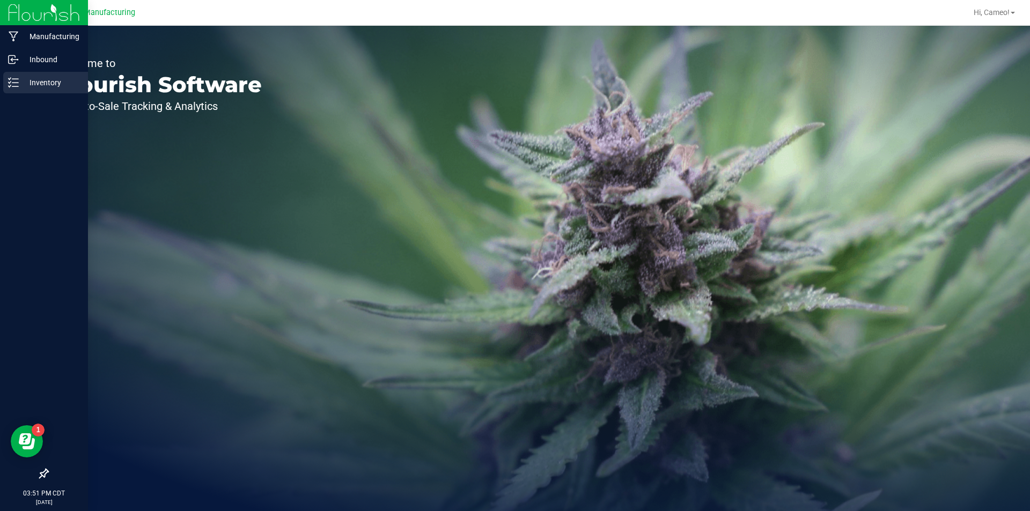
click at [10, 86] on icon at bounding box center [10, 86] width 2 height 2
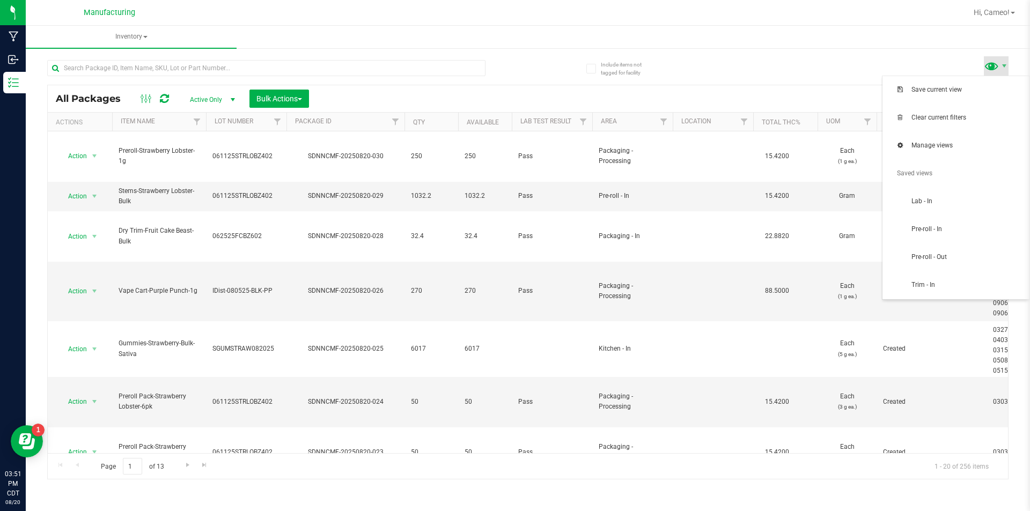
click at [990, 64] on span at bounding box center [992, 66] width 16 height 16
click at [933, 230] on span "Pre-roll - In" at bounding box center [968, 229] width 112 height 9
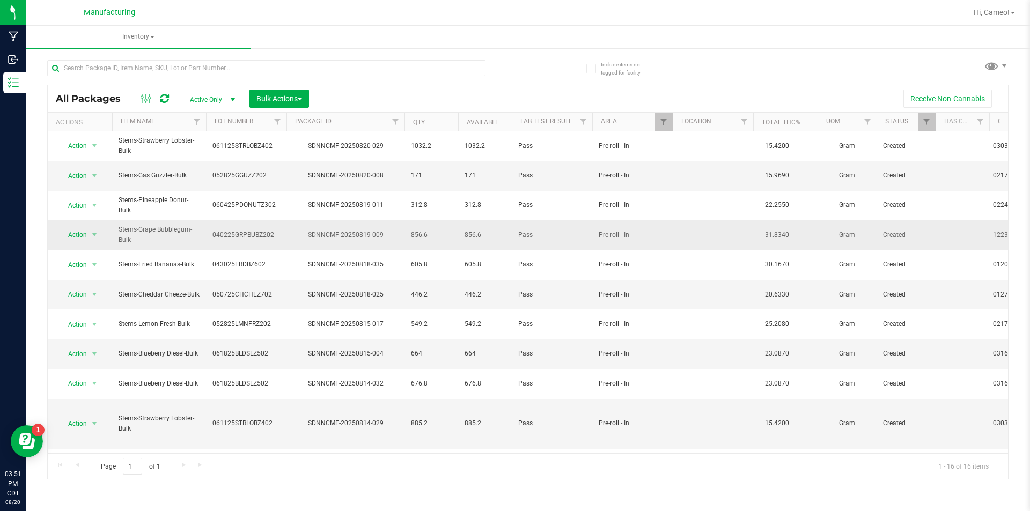
scroll to position [159, 0]
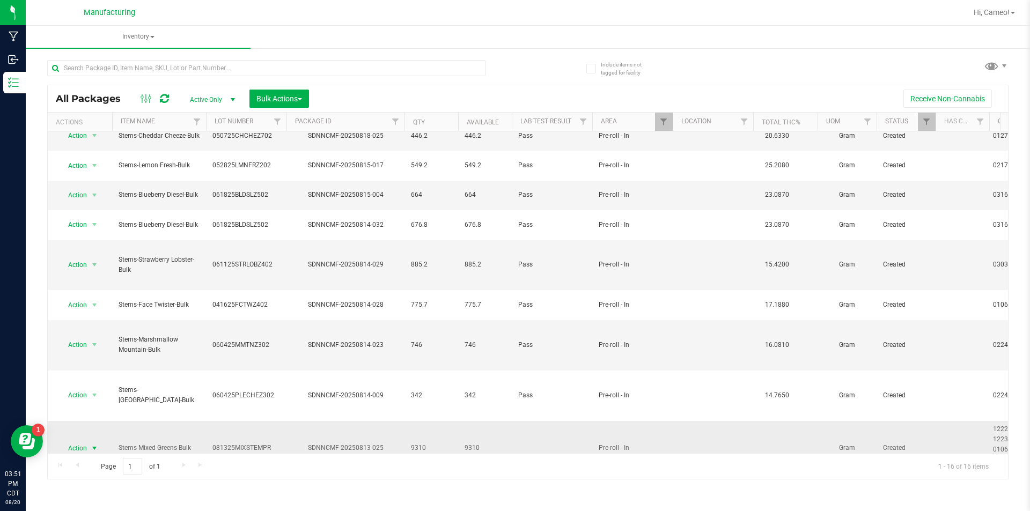
click at [85, 441] on span "Action" at bounding box center [72, 448] width 29 height 15
click at [86, 442] on li "Locate package" at bounding box center [93, 440] width 68 height 16
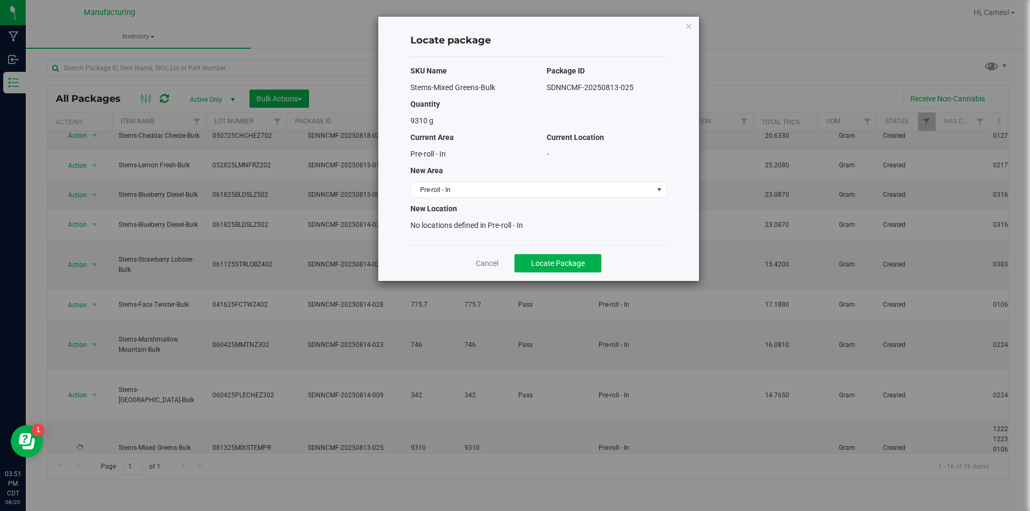
click at [625, 204] on div "New Location" at bounding box center [538, 208] width 273 height 11
click at [625, 192] on span "Pre-roll - In" at bounding box center [532, 189] width 242 height 15
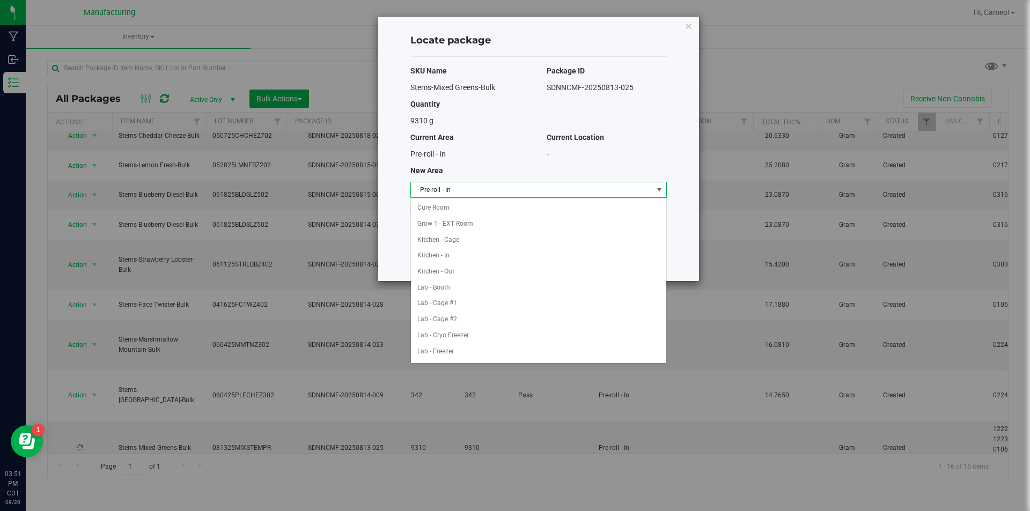
scroll to position [190, 0]
click at [451, 236] on li "Lab - Rack" at bounding box center [538, 241] width 255 height 16
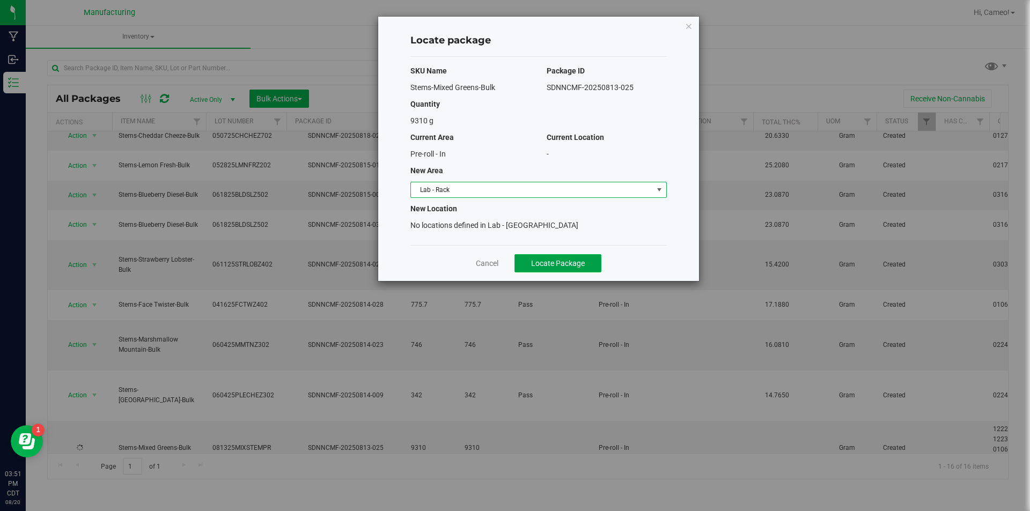
click at [585, 260] on button "Locate Package" at bounding box center [558, 263] width 87 height 18
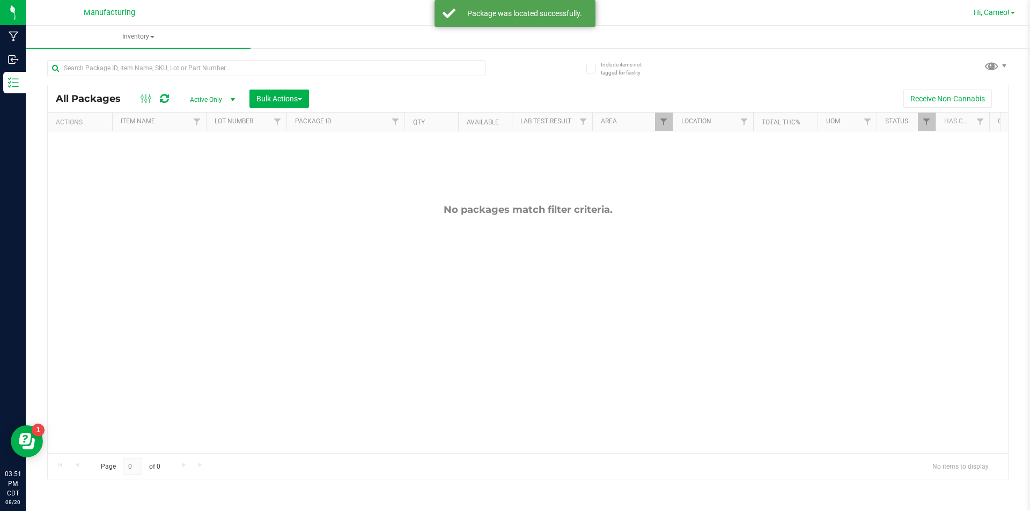
click at [992, 13] on span "Hi, Cameo!" at bounding box center [992, 12] width 36 height 9
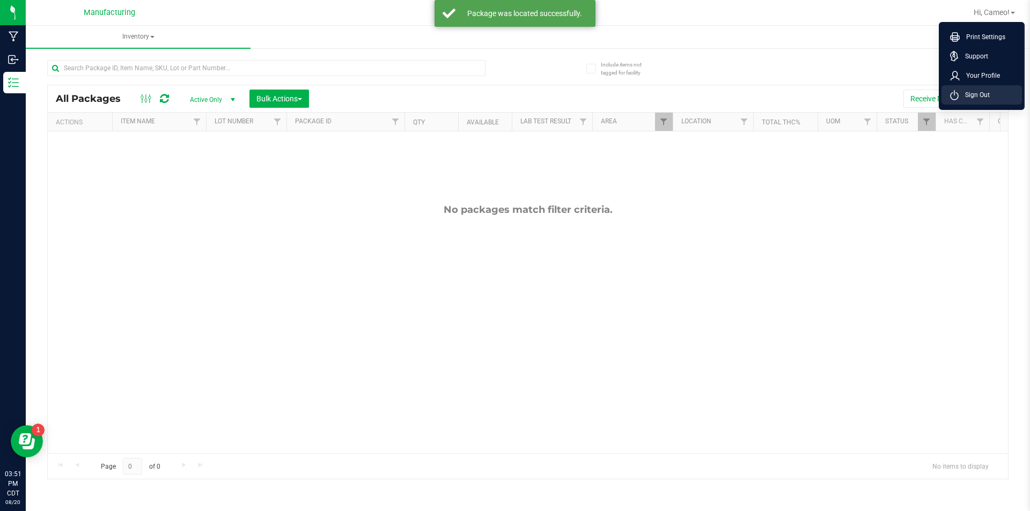
click at [962, 93] on span "Sign Out" at bounding box center [974, 95] width 31 height 11
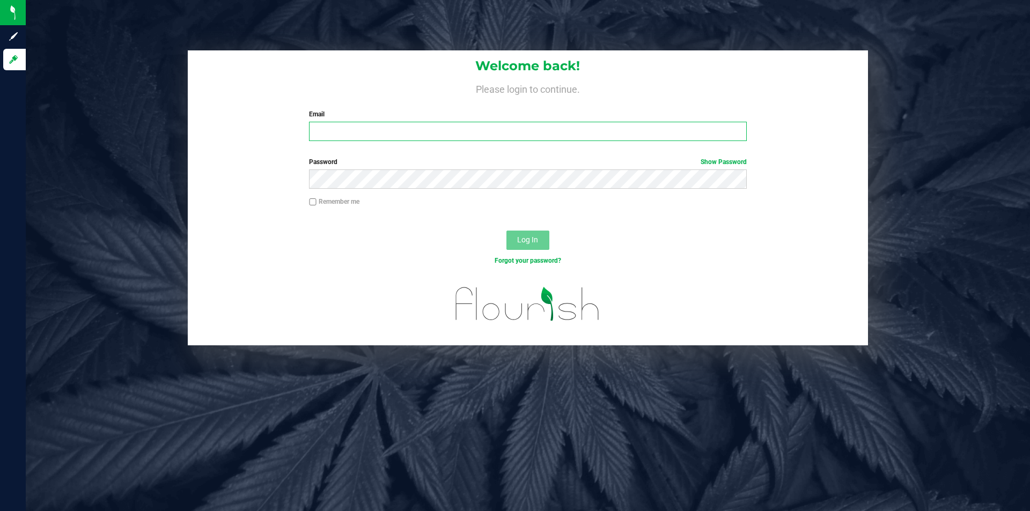
click at [424, 136] on input "Email" at bounding box center [527, 131] width 437 height 19
type input "[EMAIL_ADDRESS][DOMAIN_NAME]"
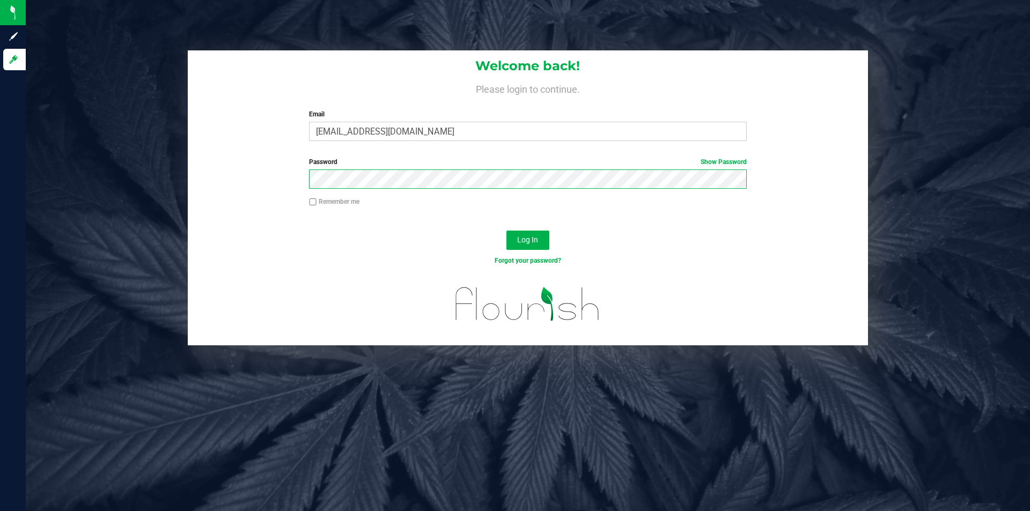
click at [507, 231] on button "Log In" at bounding box center [528, 240] width 43 height 19
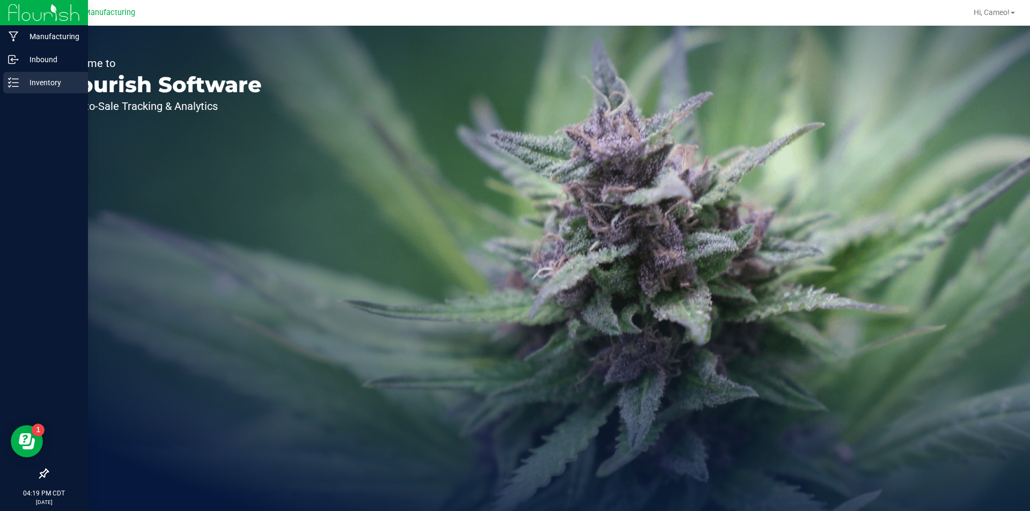
click at [21, 83] on p "Inventory" at bounding box center [51, 82] width 64 height 13
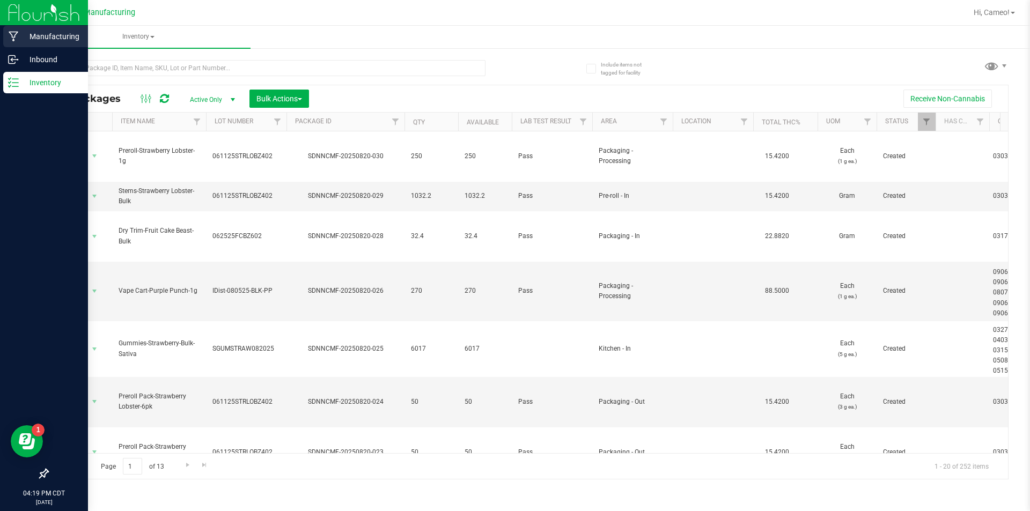
click at [16, 32] on icon at bounding box center [14, 37] width 10 height 10
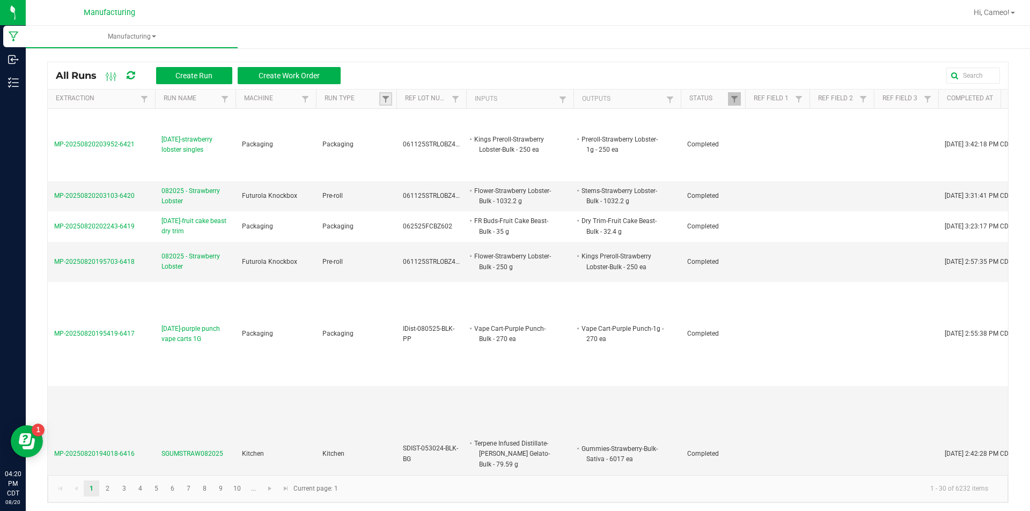
click at [387, 93] on link at bounding box center [385, 98] width 13 height 13
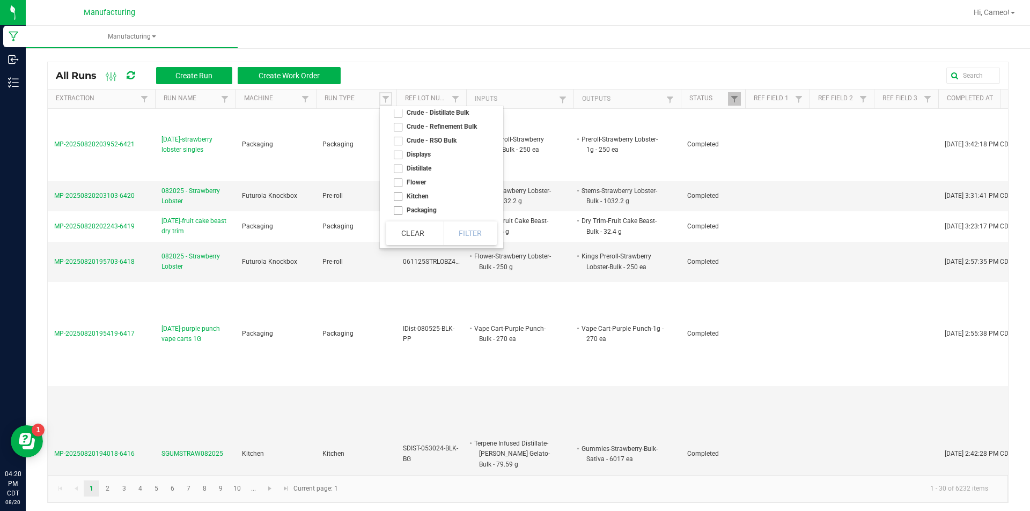
scroll to position [60, 0]
click at [421, 192] on li "Pre-roll" at bounding box center [438, 196] width 104 height 14
checkbox input "true"
click at [481, 241] on button "Filter" at bounding box center [470, 234] width 54 height 24
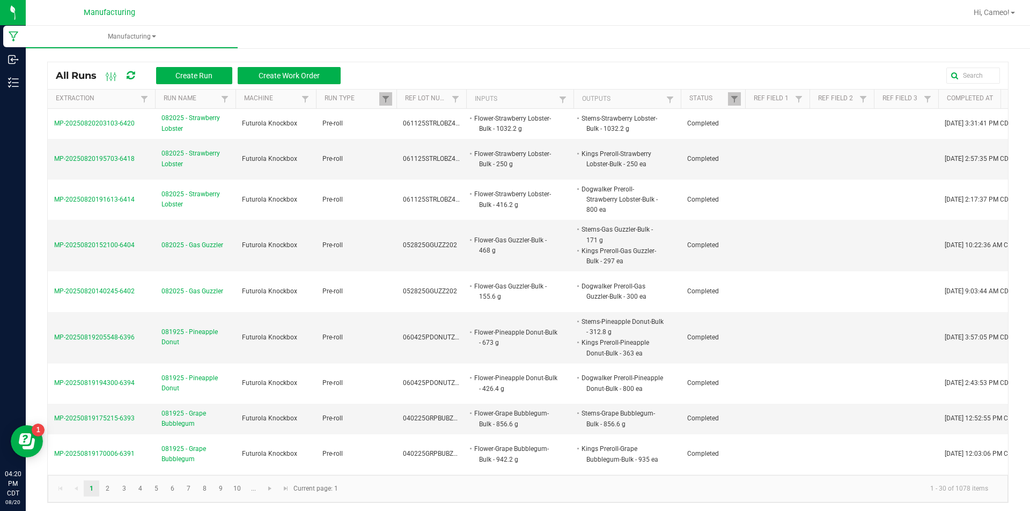
scroll to position [0, 19]
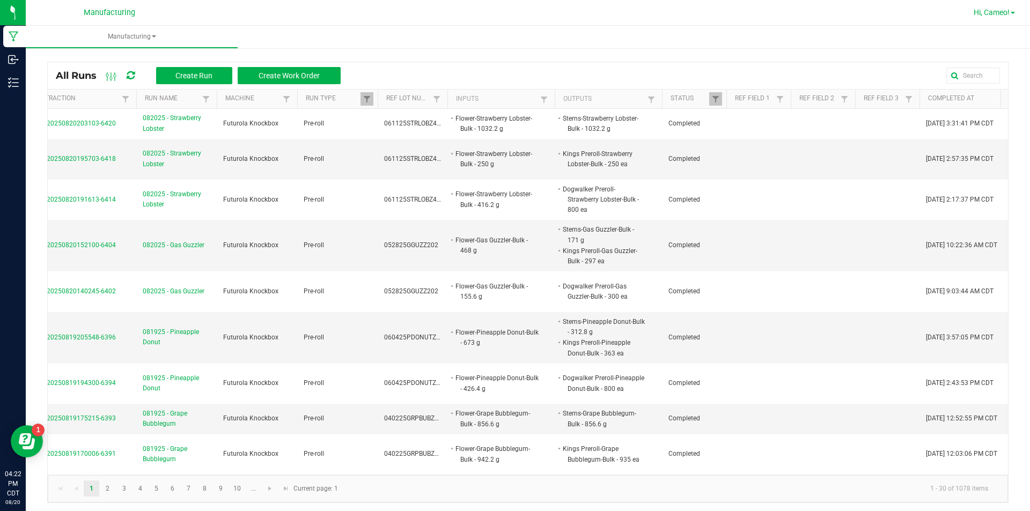
click at [1000, 13] on span "Hi, Cameo!" at bounding box center [992, 12] width 36 height 9
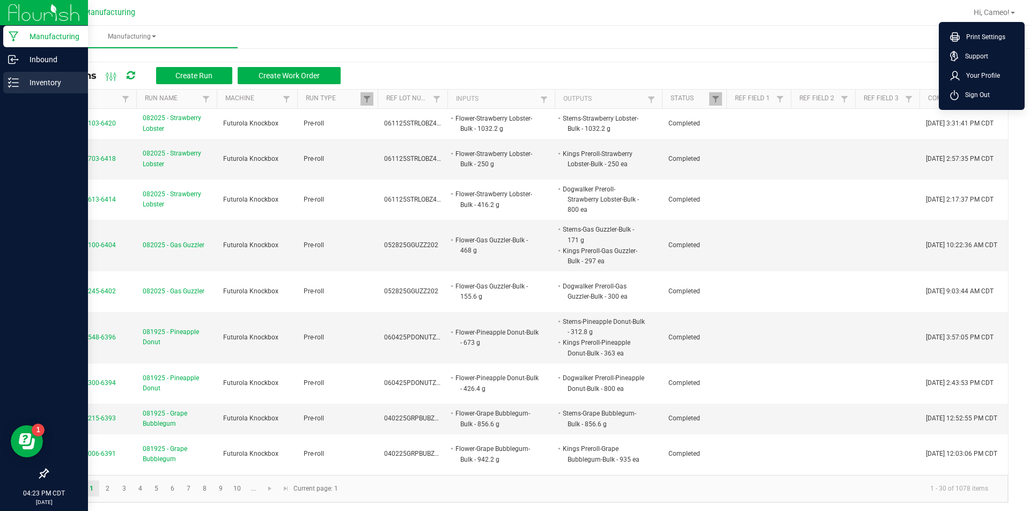
click at [32, 84] on p "Inventory" at bounding box center [51, 82] width 64 height 13
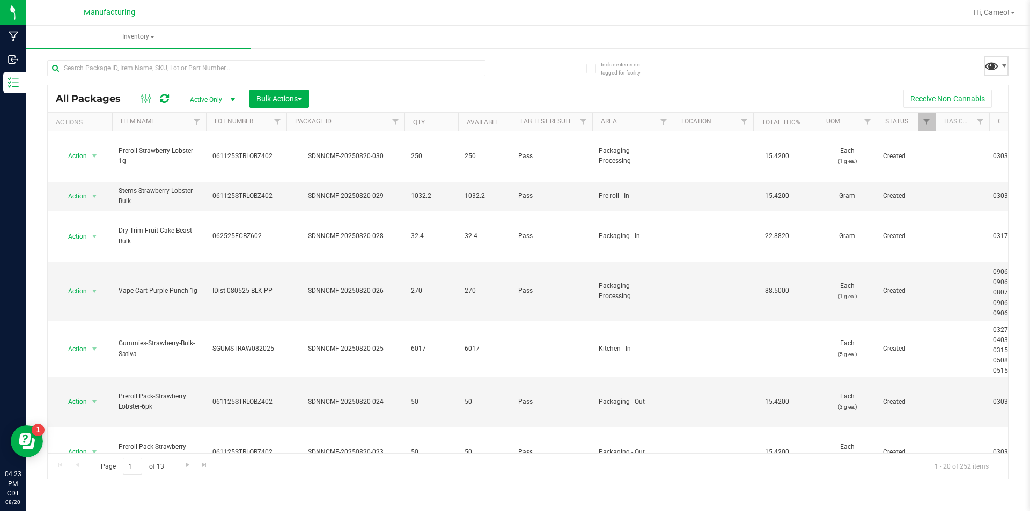
click at [999, 62] on span at bounding box center [992, 66] width 16 height 16
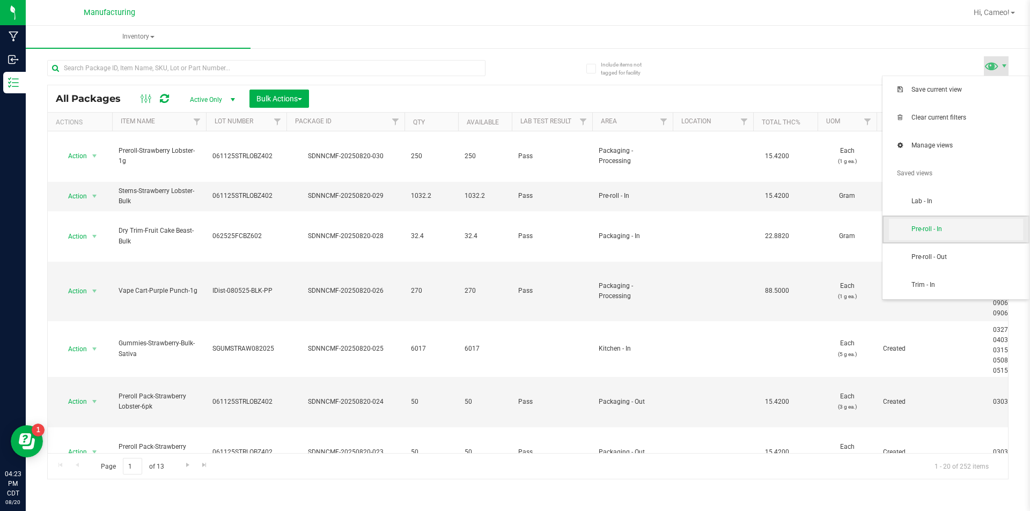
click at [918, 240] on span "Pre-roll - In" at bounding box center [956, 229] width 134 height 21
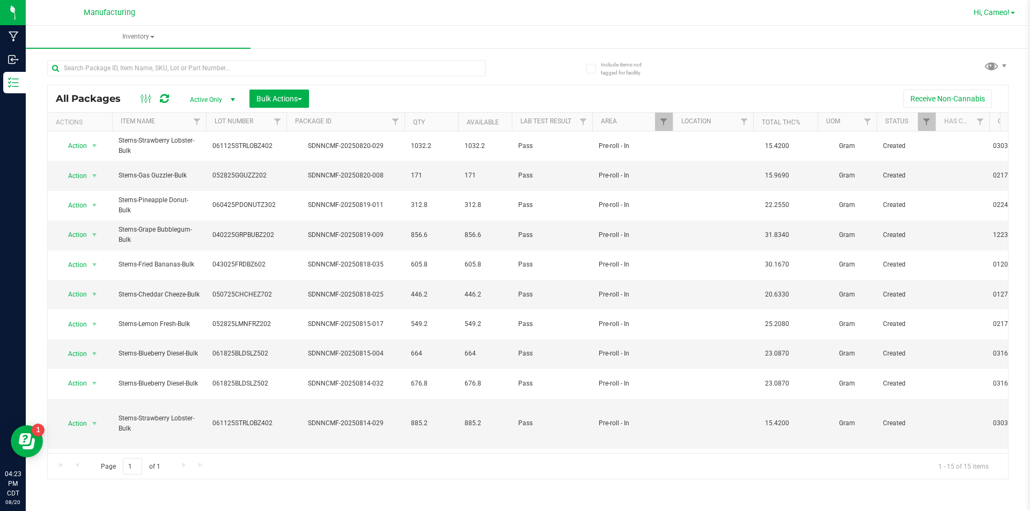
click at [993, 17] on link "Hi, Cameo!" at bounding box center [995, 12] width 50 height 11
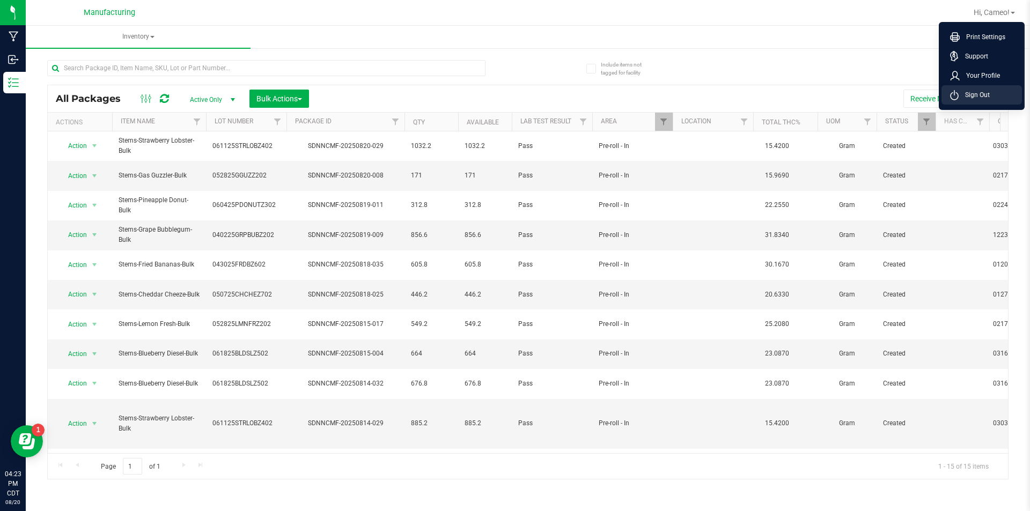
click at [988, 97] on span "Sign Out" at bounding box center [974, 95] width 31 height 11
